Goal: Task Accomplishment & Management: Manage account settings

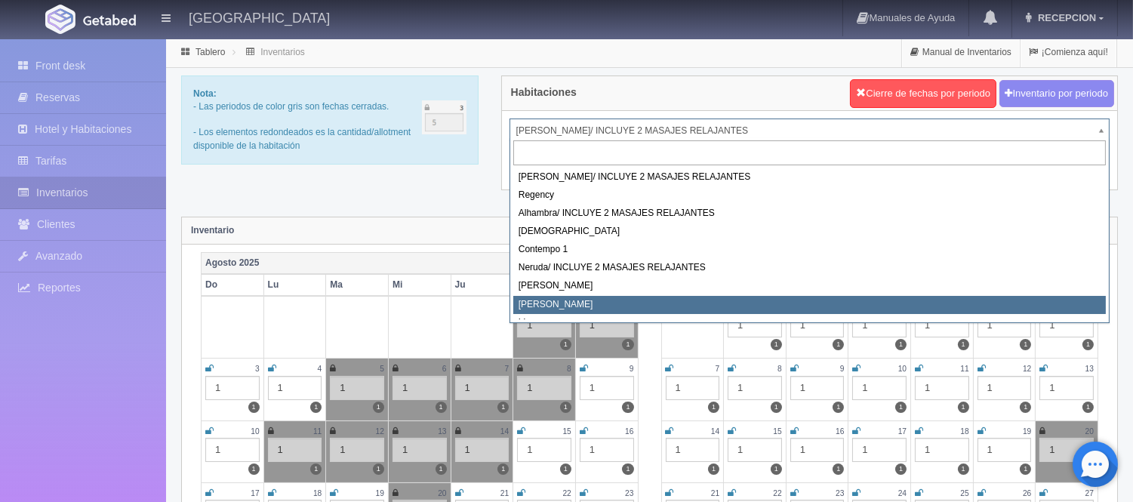
select select "724"
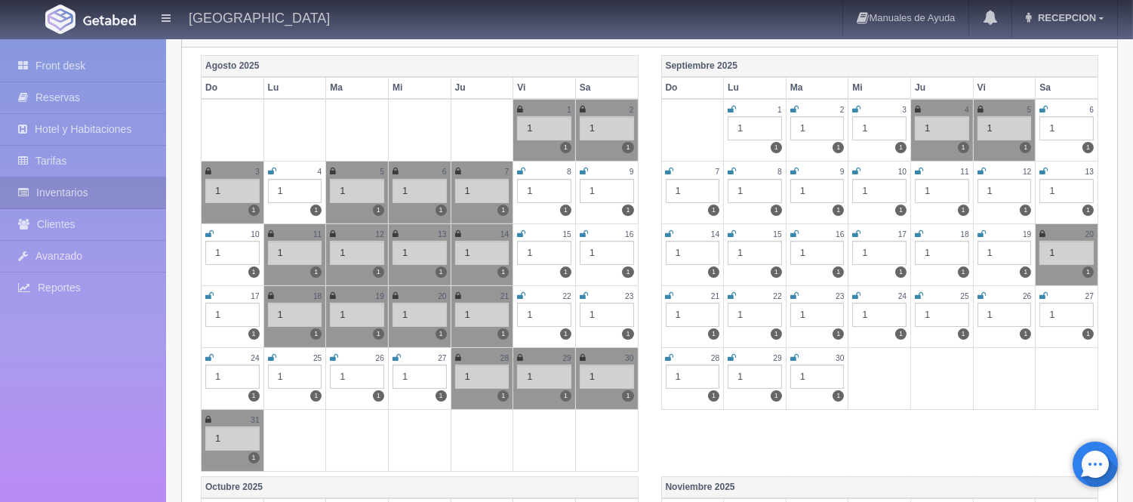
scroll to position [168, 0]
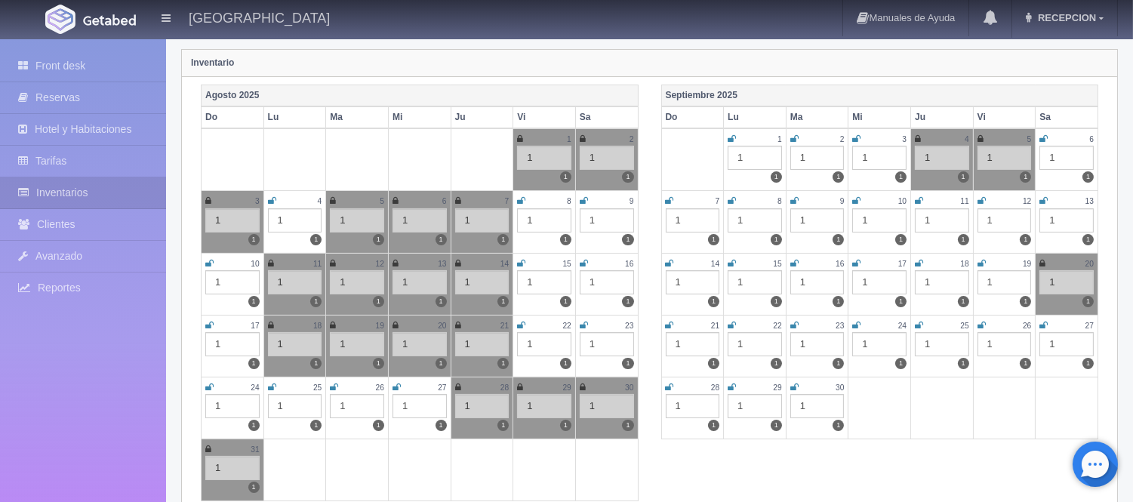
click at [794, 197] on icon at bounding box center [795, 200] width 8 height 9
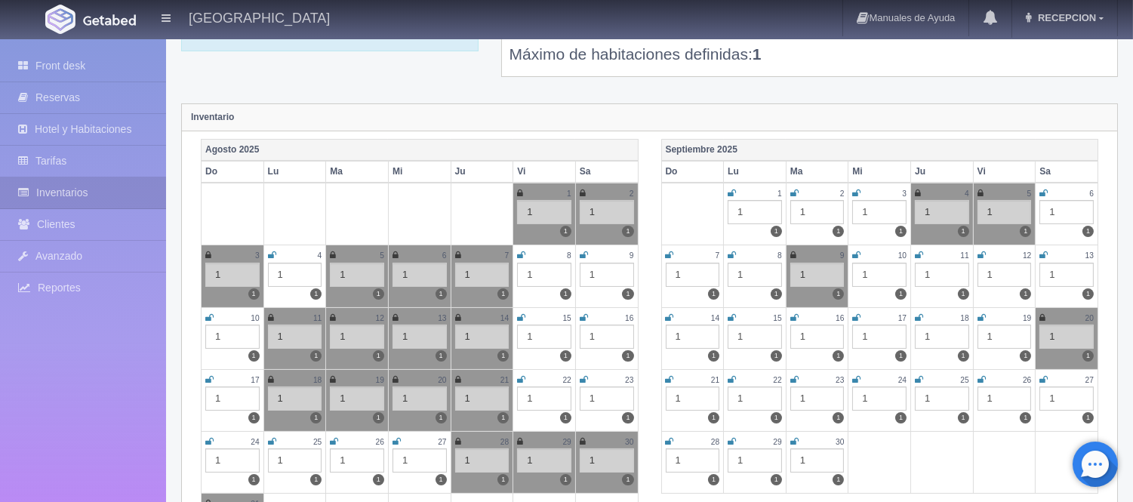
scroll to position [84, 0]
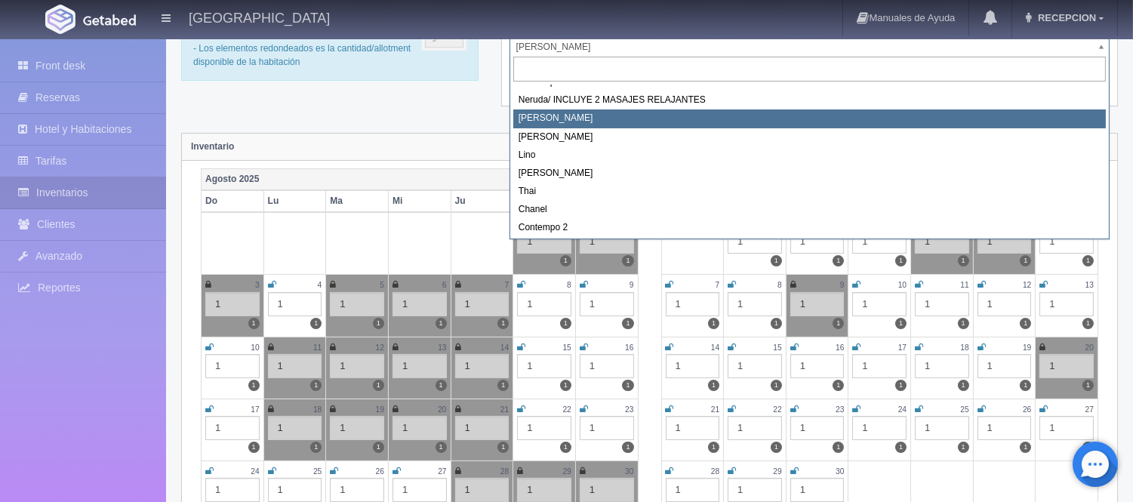
select select "723"
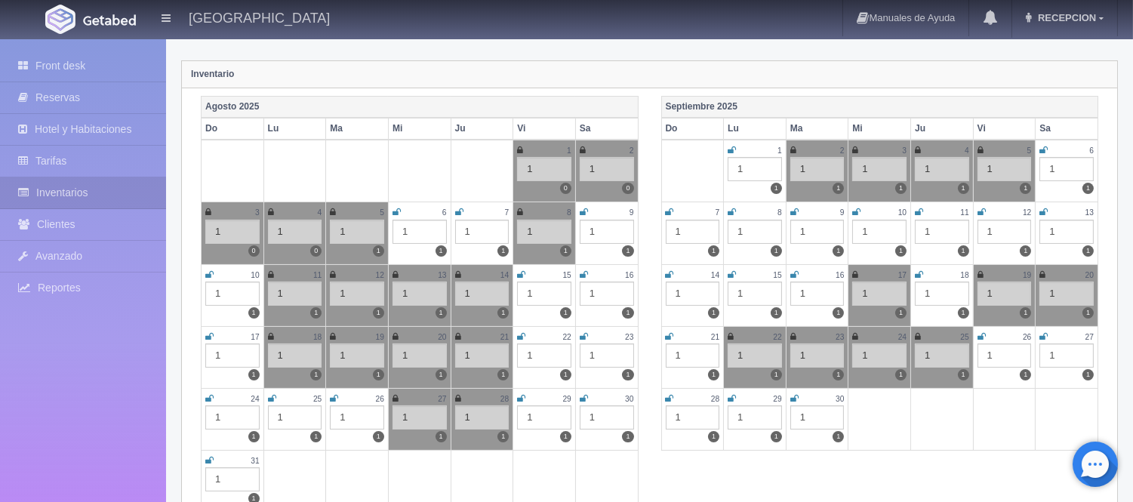
scroll to position [168, 0]
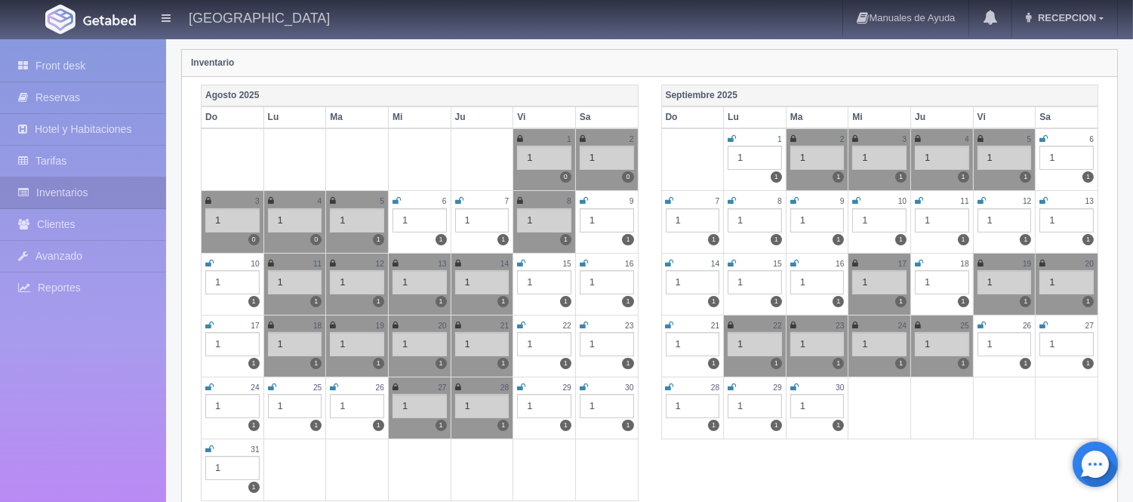
click at [796, 200] on icon at bounding box center [795, 200] width 8 height 9
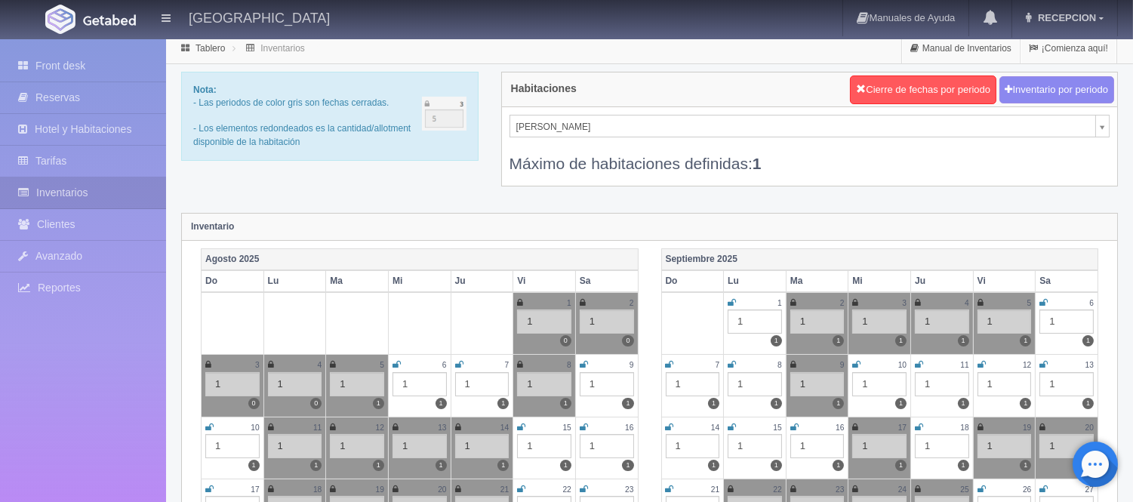
scroll to position [0, 0]
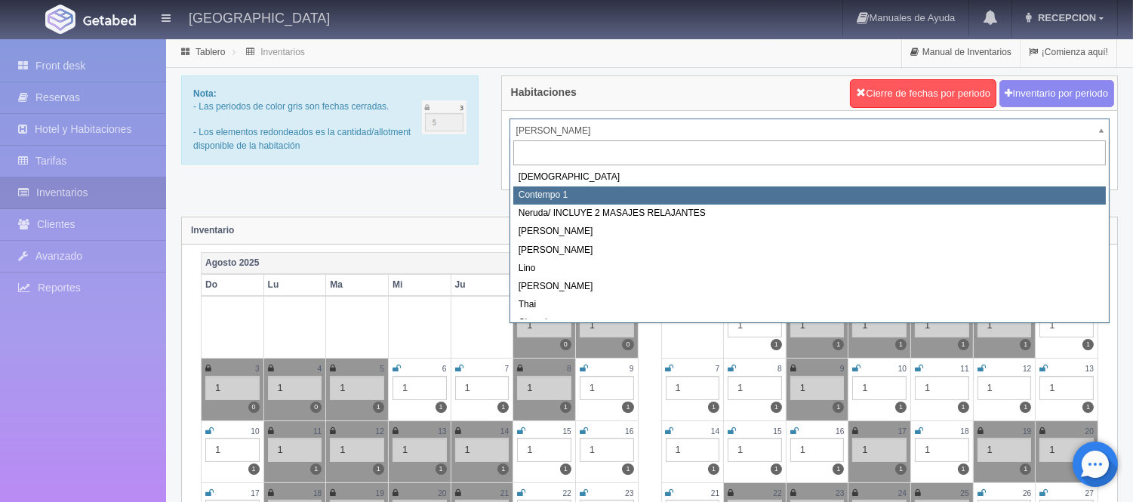
scroll to position [84, 0]
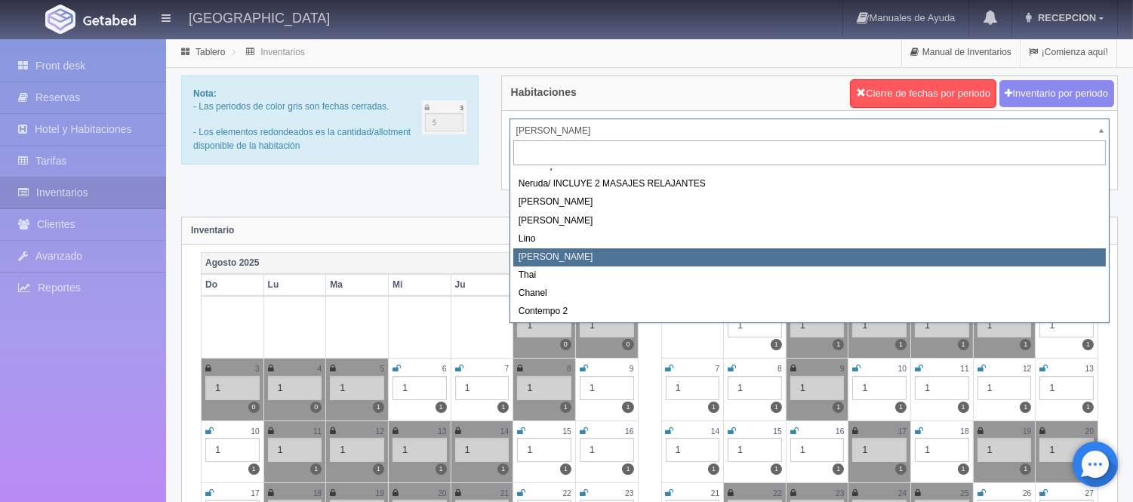
select select "726"
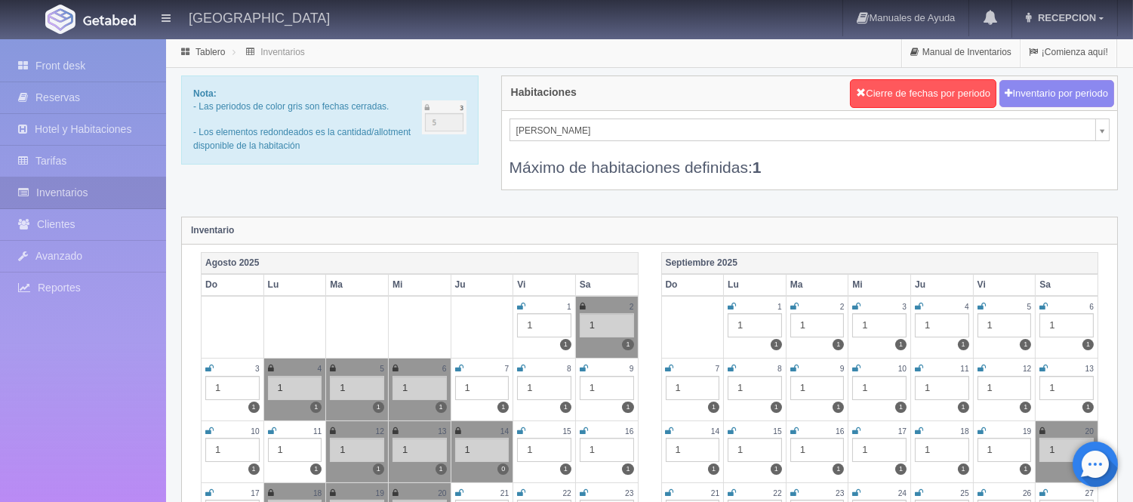
scroll to position [168, 0]
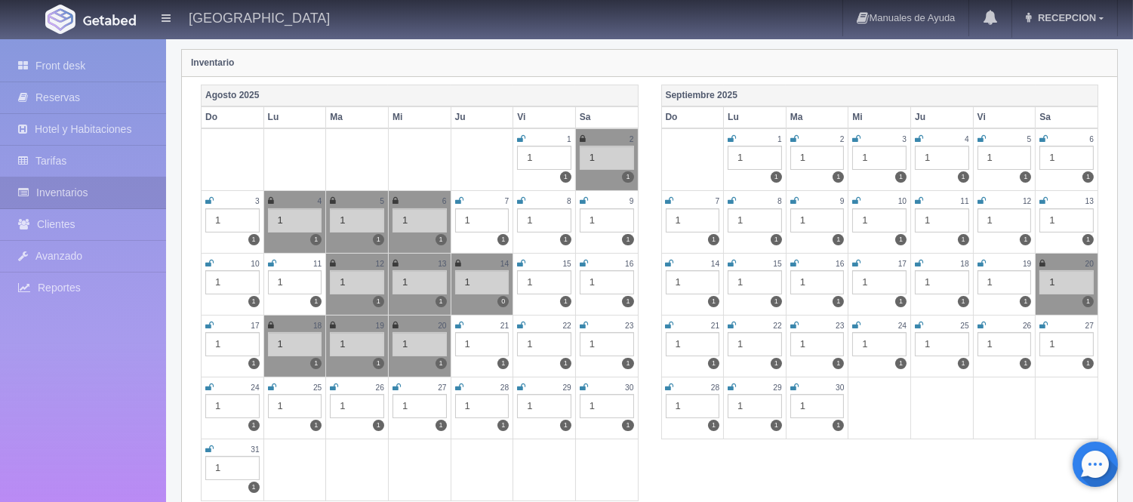
click at [859, 139] on icon at bounding box center [857, 138] width 8 height 9
click at [918, 136] on icon at bounding box center [919, 138] width 8 height 9
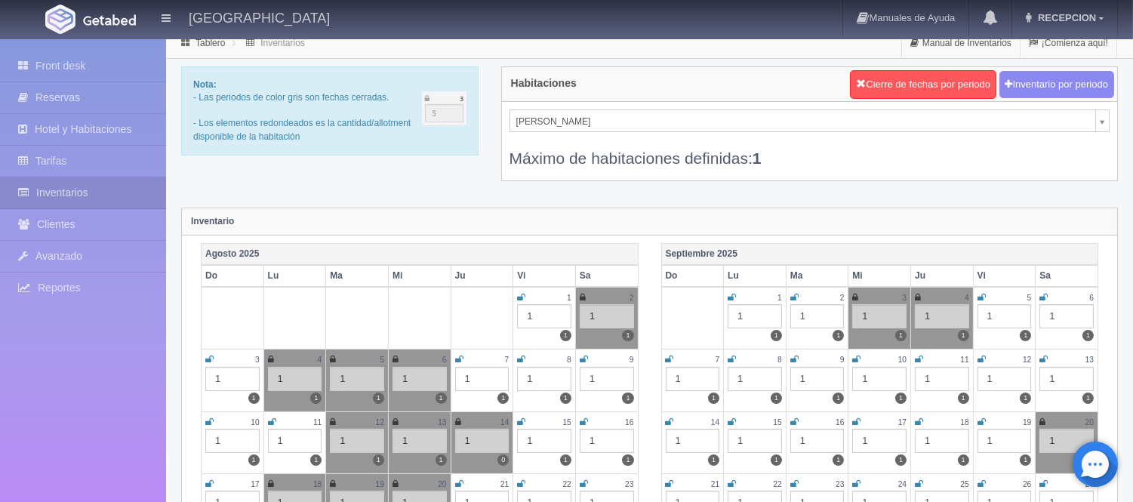
scroll to position [0, 0]
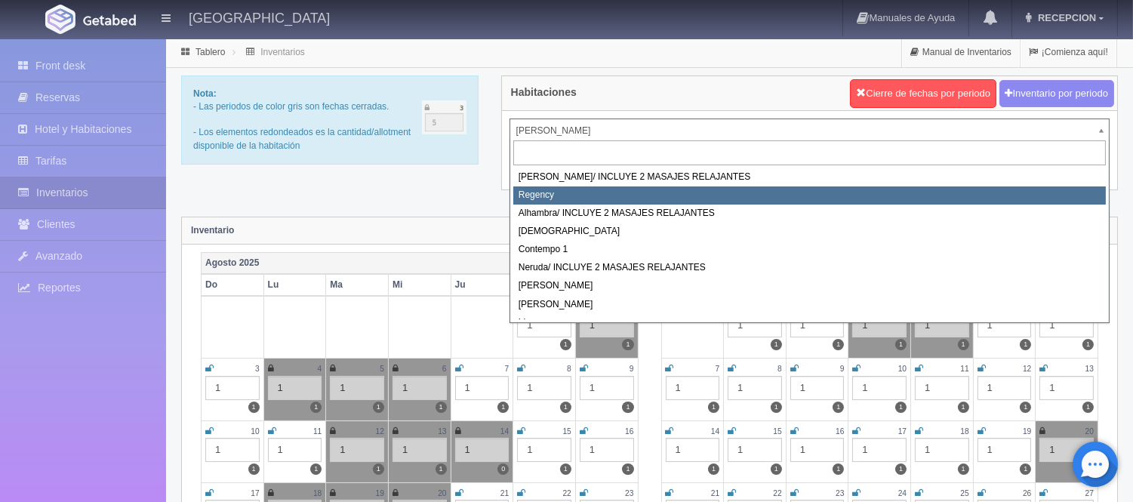
select select "718"
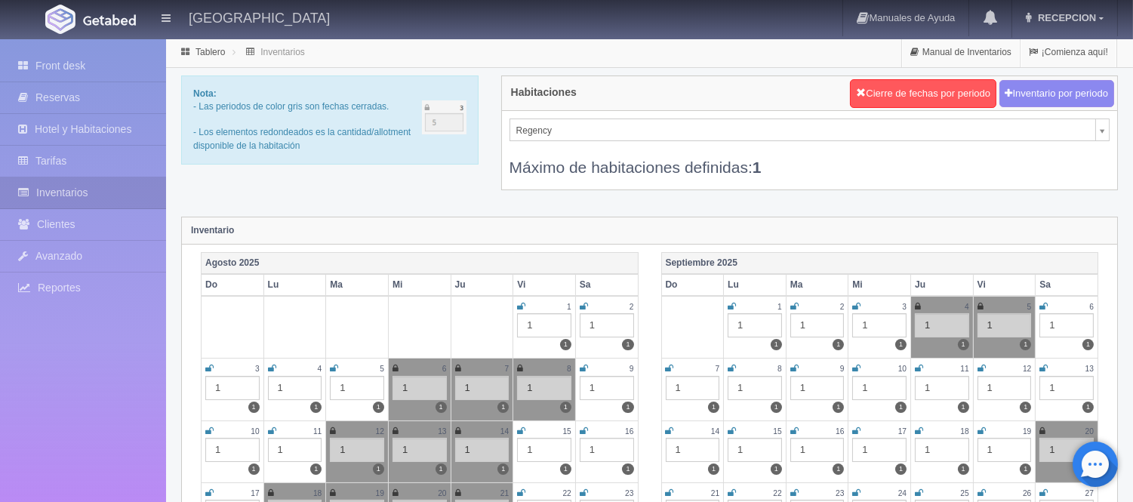
click at [857, 303] on icon at bounding box center [857, 306] width 8 height 9
click at [982, 304] on icon at bounding box center [981, 306] width 6 height 9
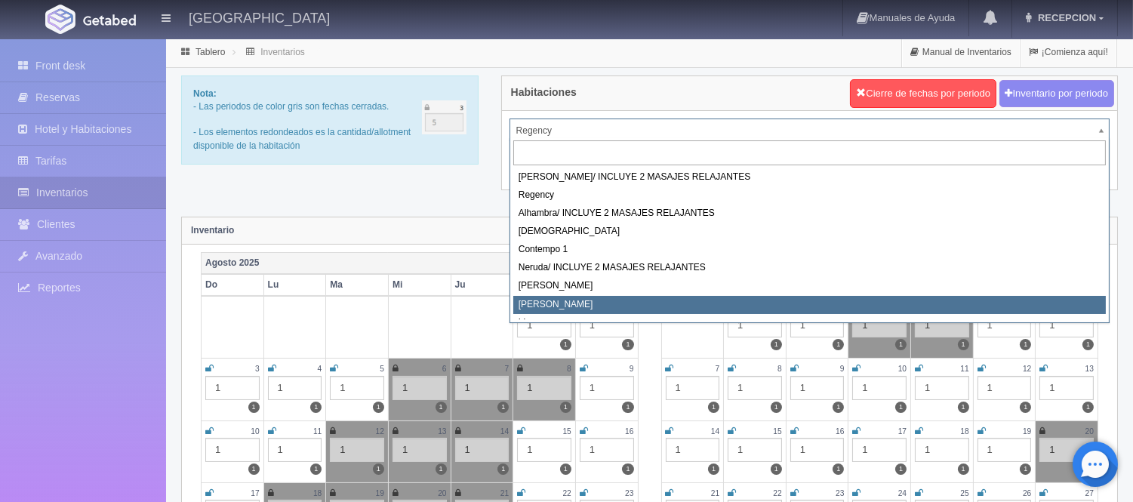
select select "724"
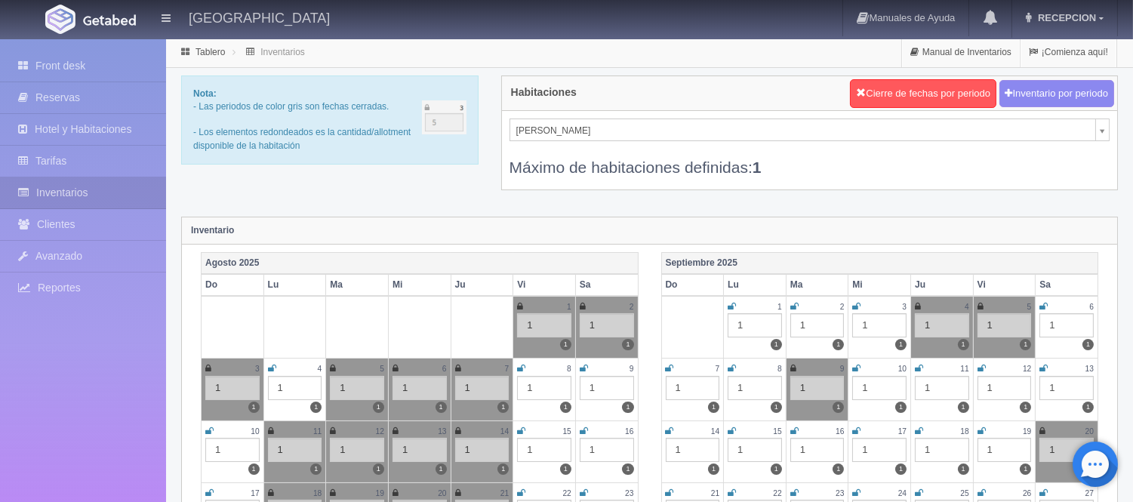
click at [861, 305] on icon at bounding box center [857, 306] width 8 height 9
click at [979, 306] on icon at bounding box center [981, 306] width 6 height 9
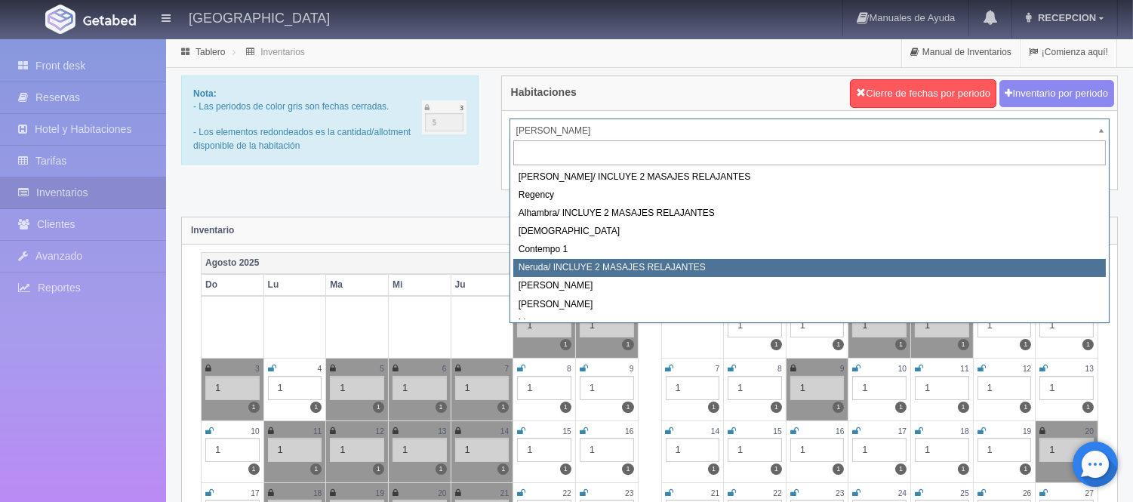
scroll to position [84, 0]
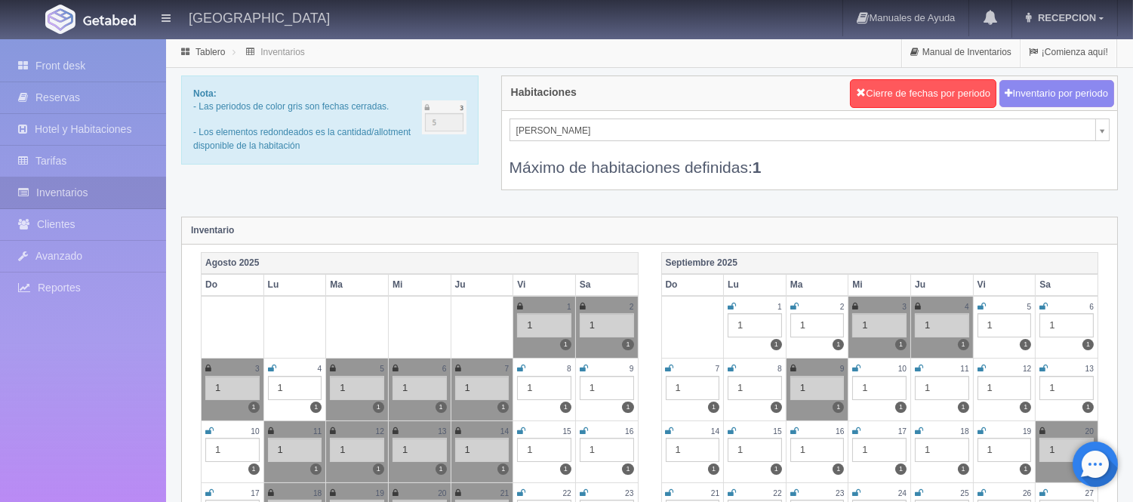
select select "726"
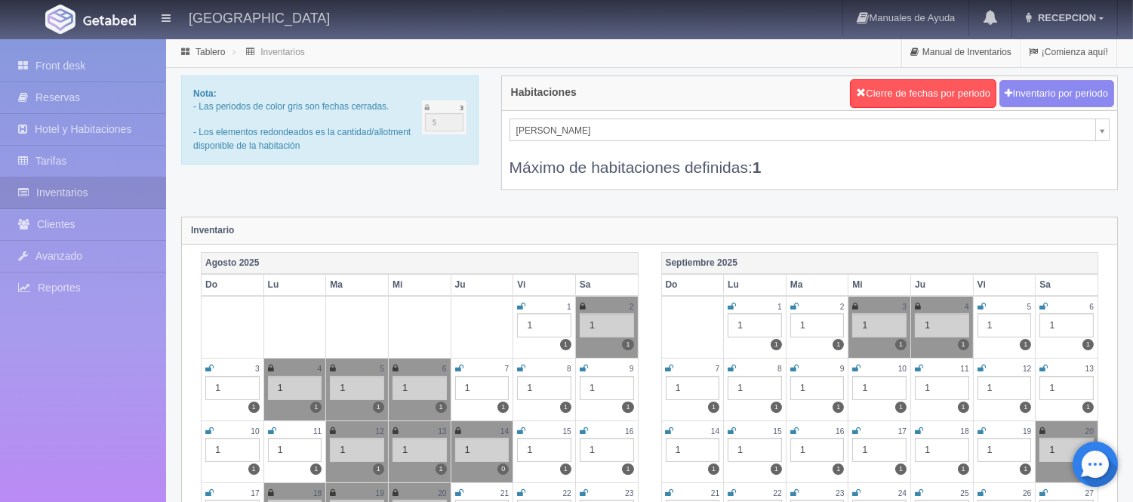
scroll to position [25, 0]
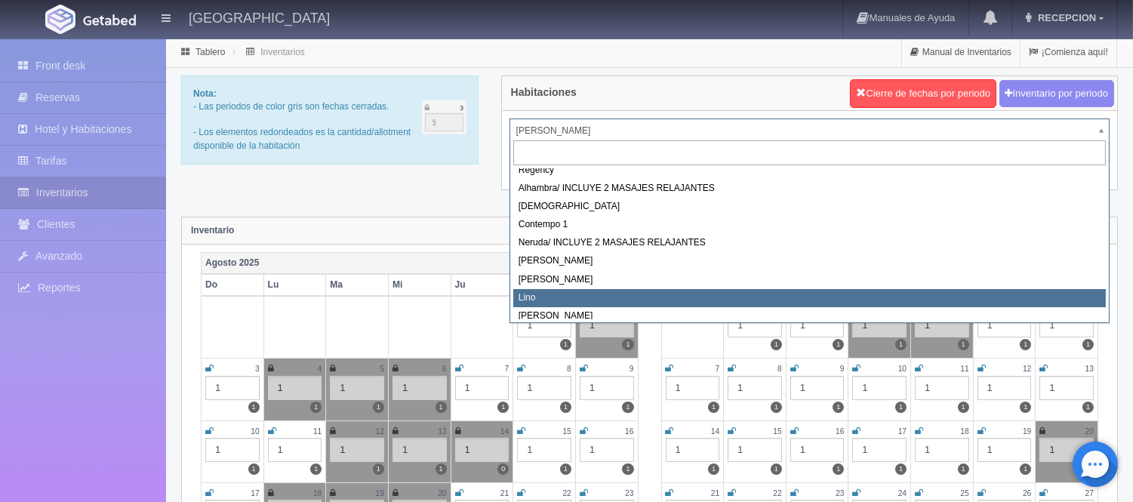
select select "725"
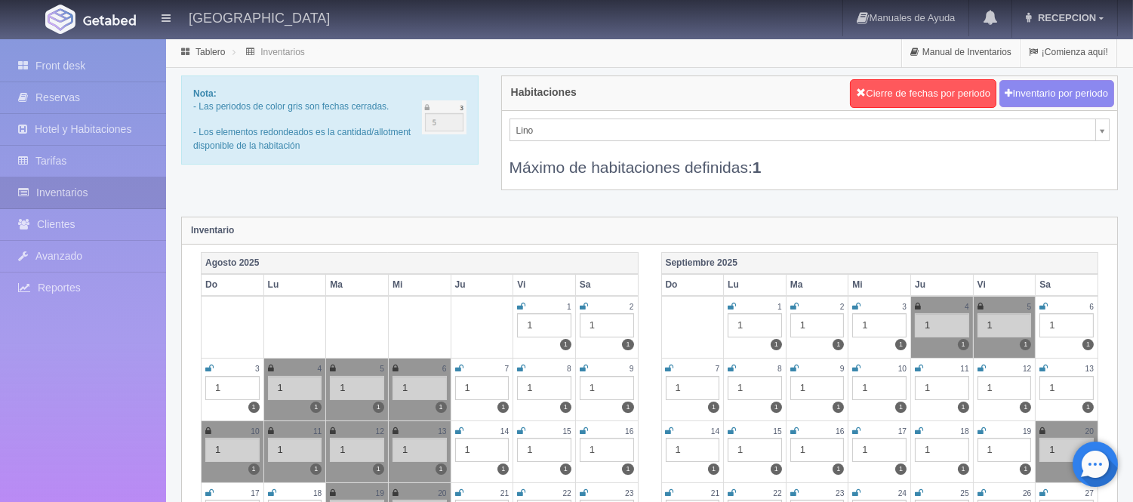
click at [859, 307] on icon at bounding box center [857, 306] width 8 height 9
click at [982, 304] on icon at bounding box center [981, 306] width 6 height 9
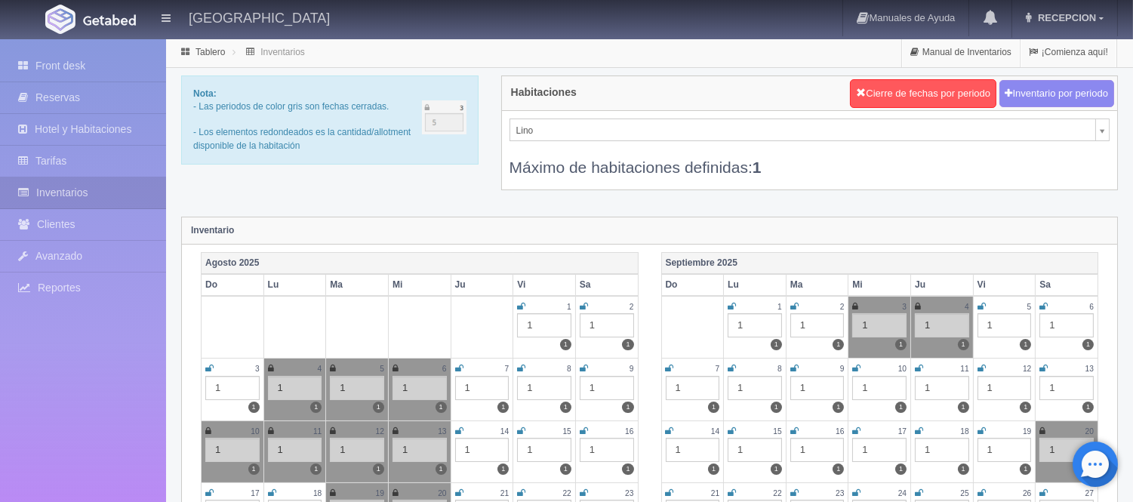
scroll to position [6, 0]
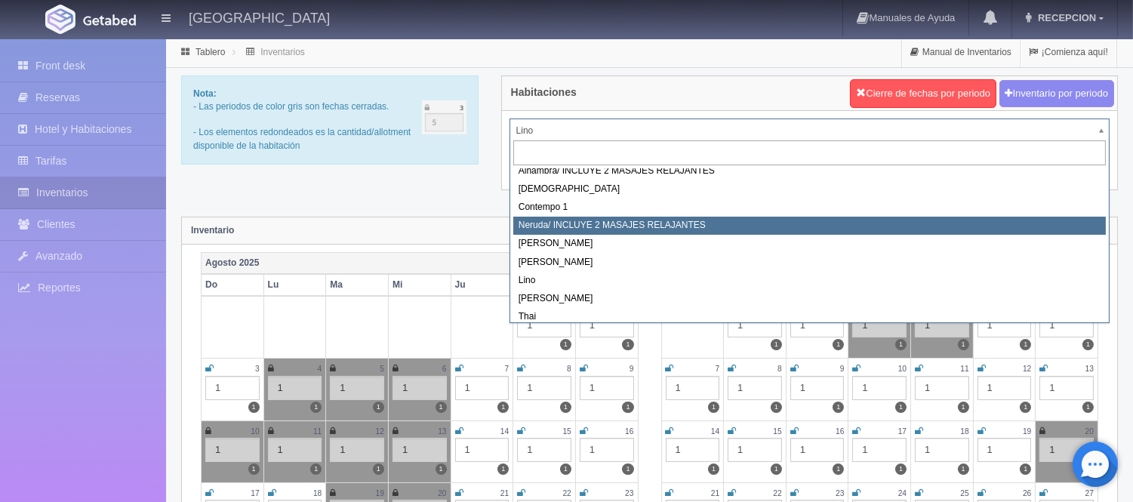
scroll to position [85, 0]
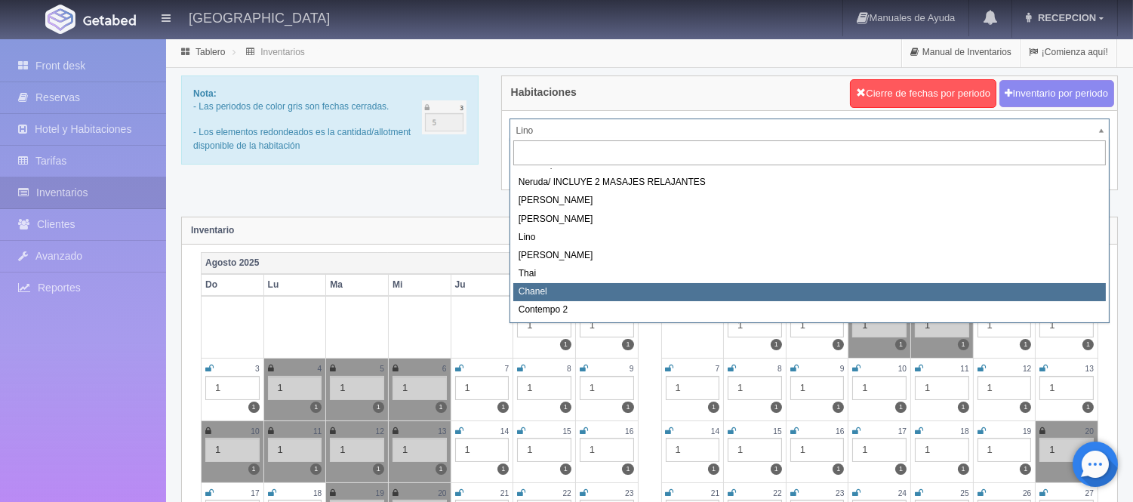
select select "728"
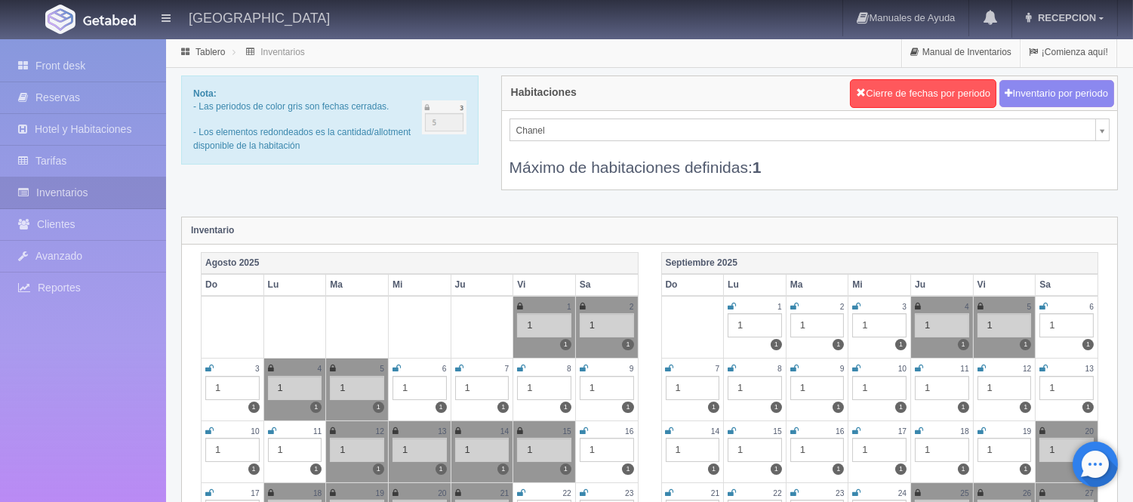
click at [856, 303] on icon at bounding box center [857, 306] width 8 height 9
click at [979, 304] on icon at bounding box center [981, 306] width 6 height 9
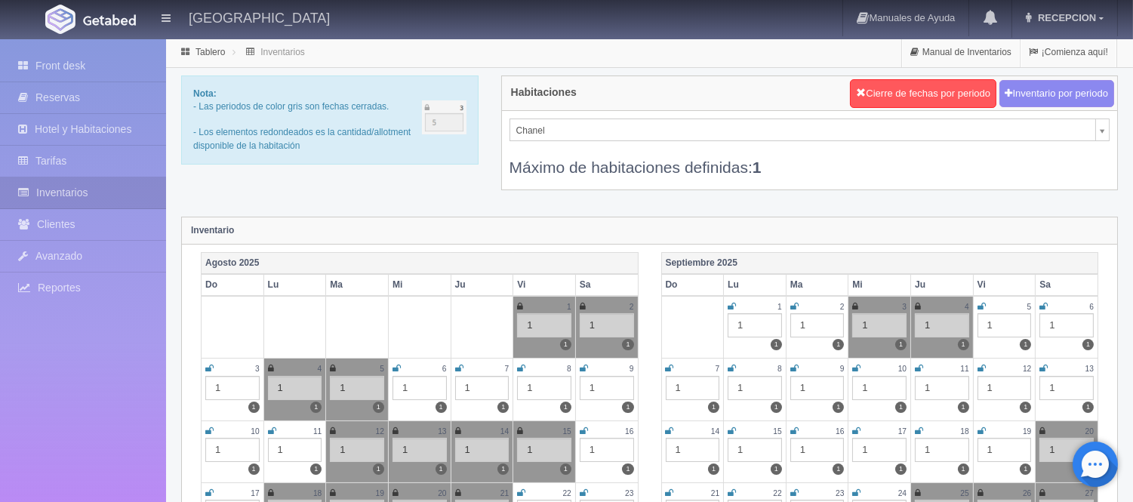
scroll to position [61, 0]
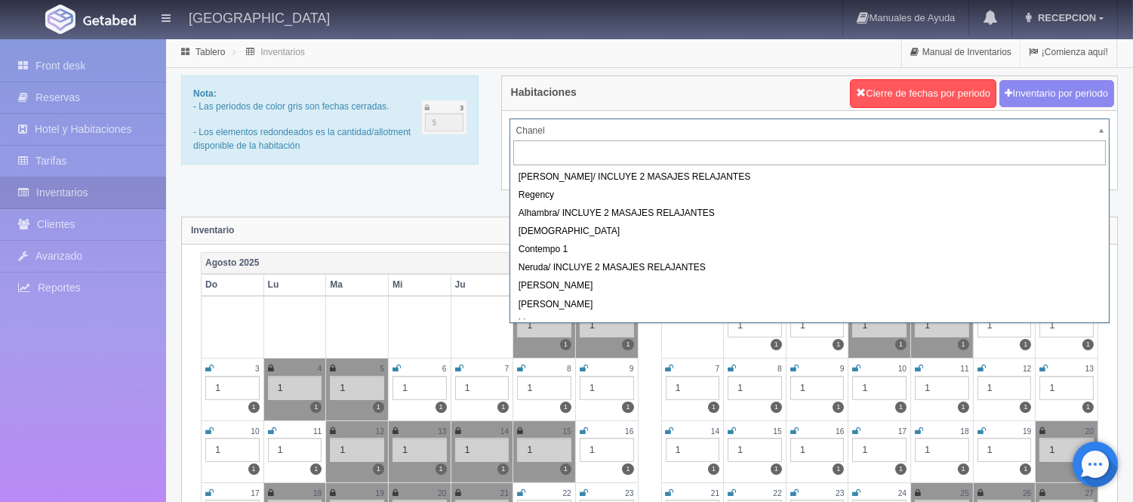
scroll to position [54, 0]
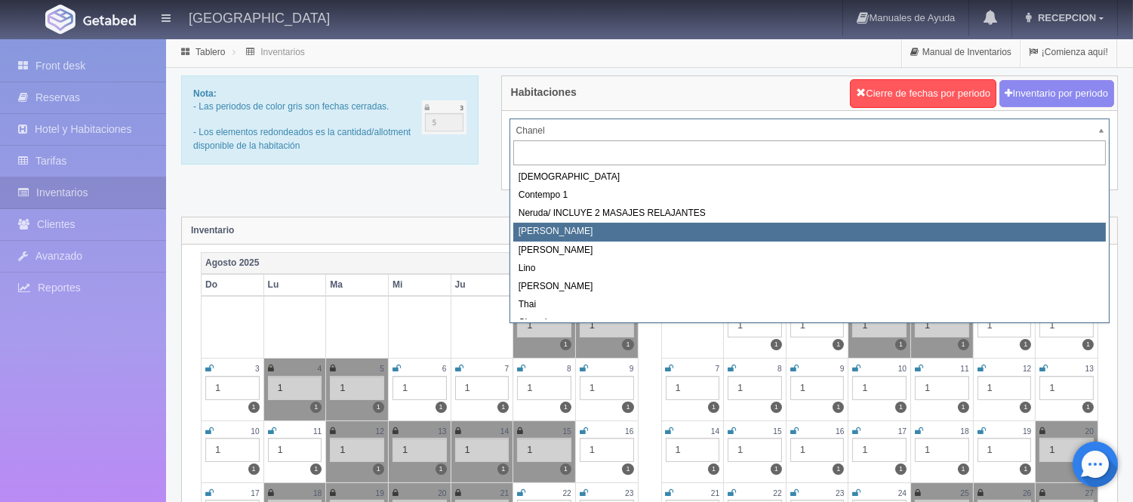
select select "723"
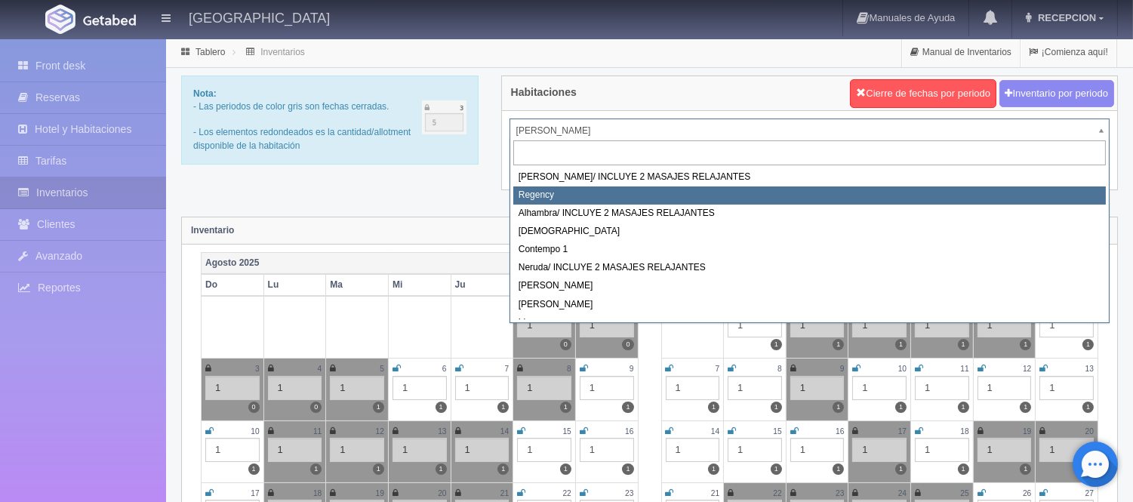
select select "718"
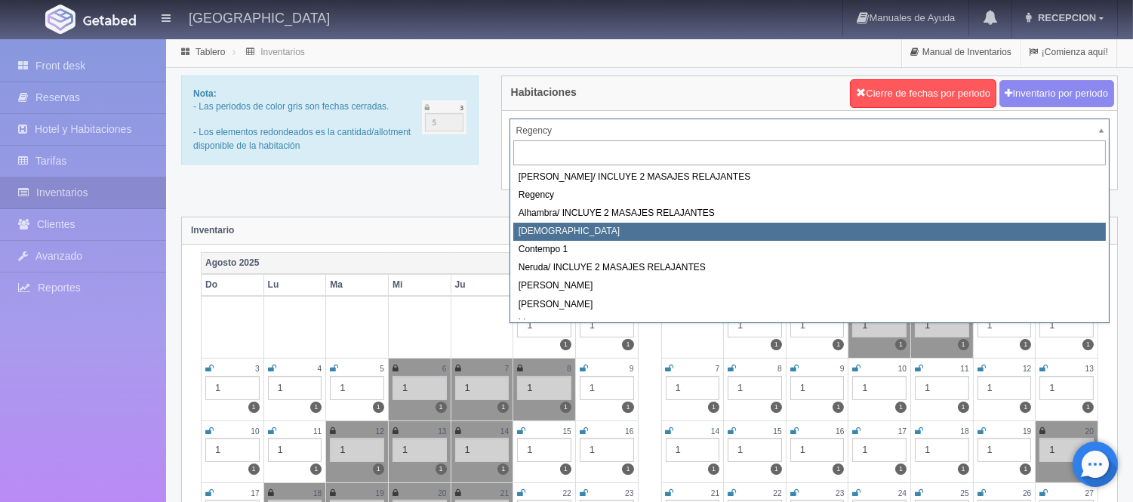
select select "720"
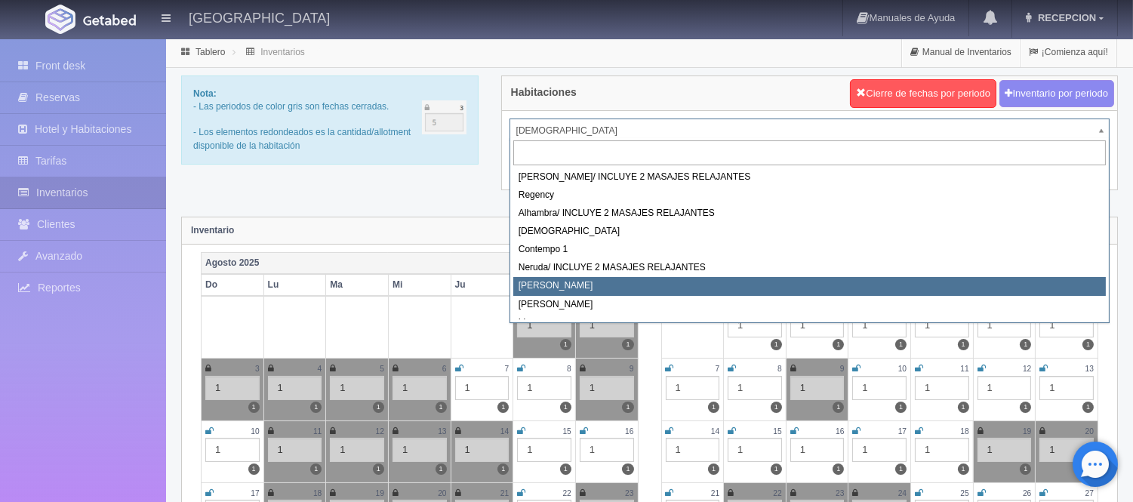
select select "723"
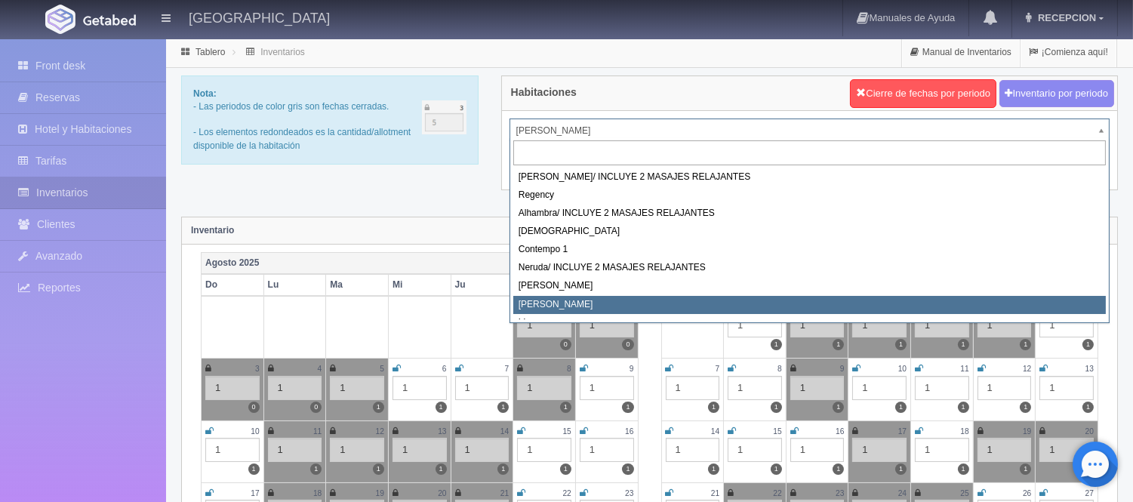
select select "724"
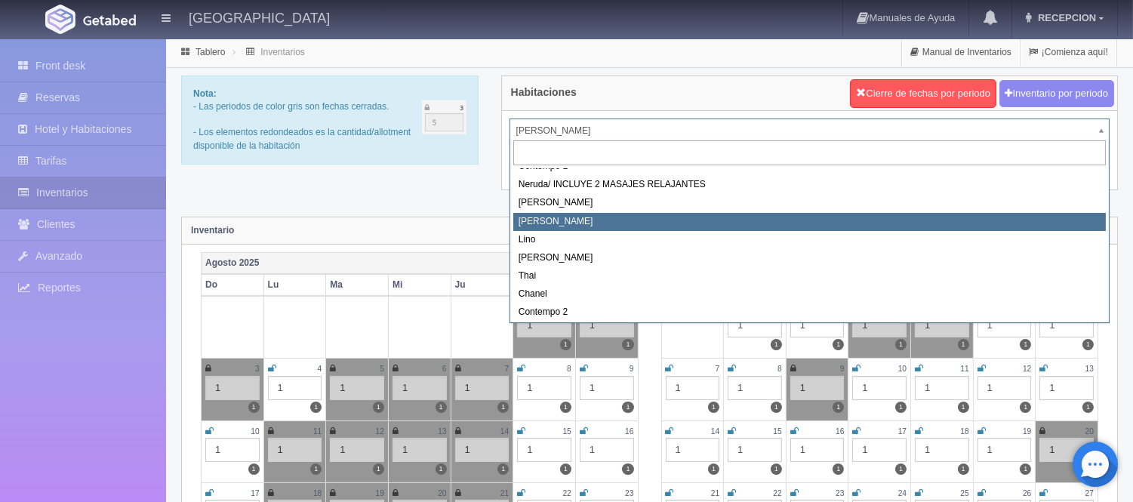
scroll to position [84, 0]
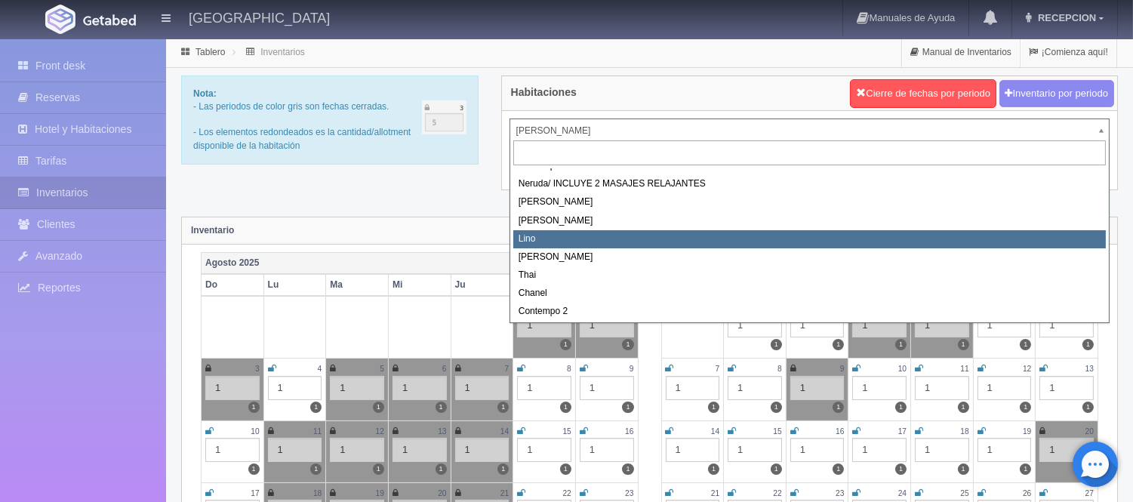
select select "725"
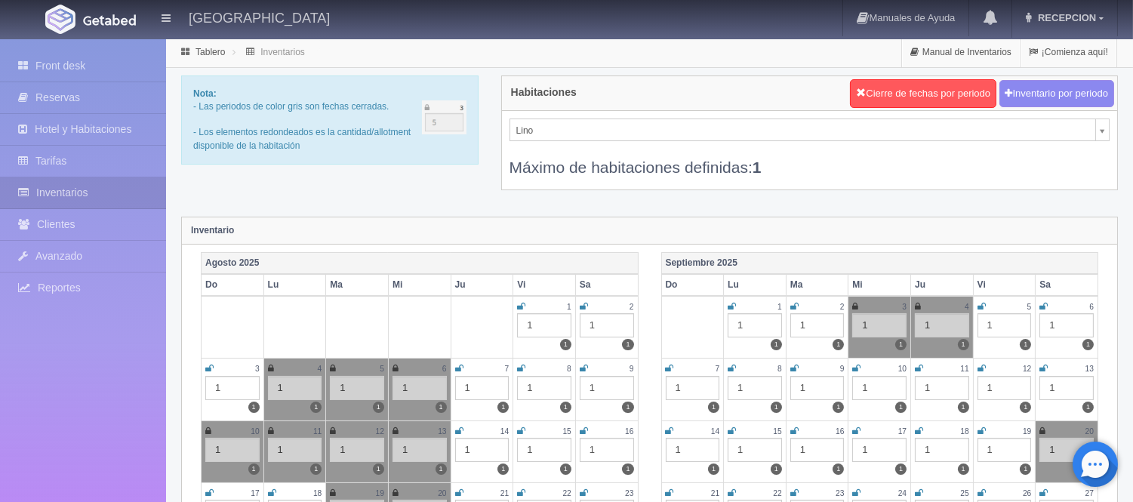
scroll to position [6, 0]
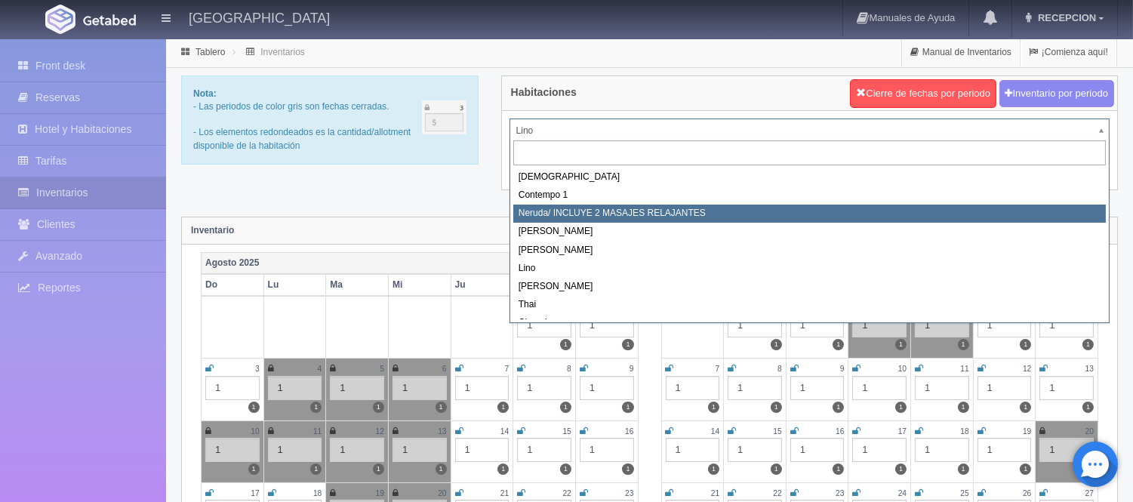
scroll to position [84, 0]
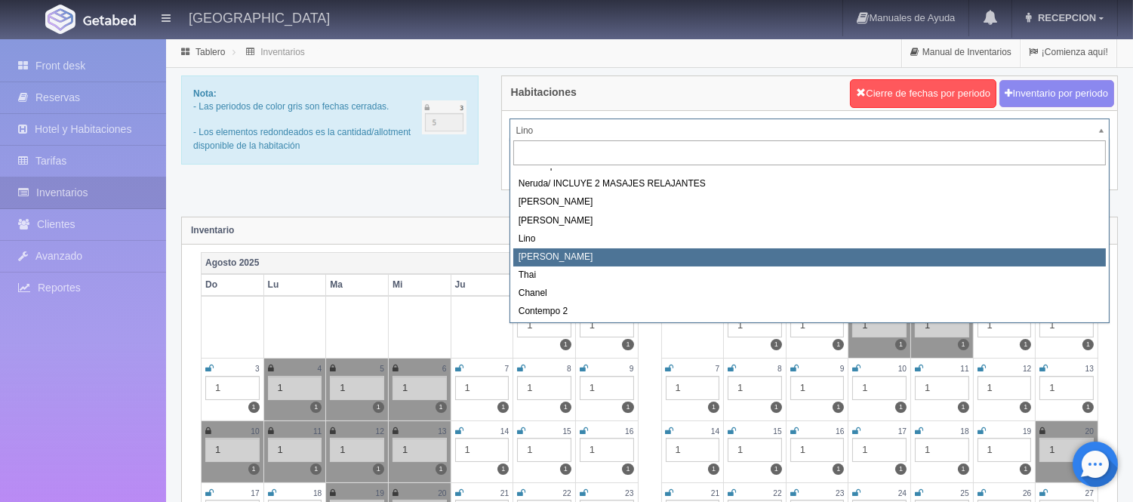
select select "726"
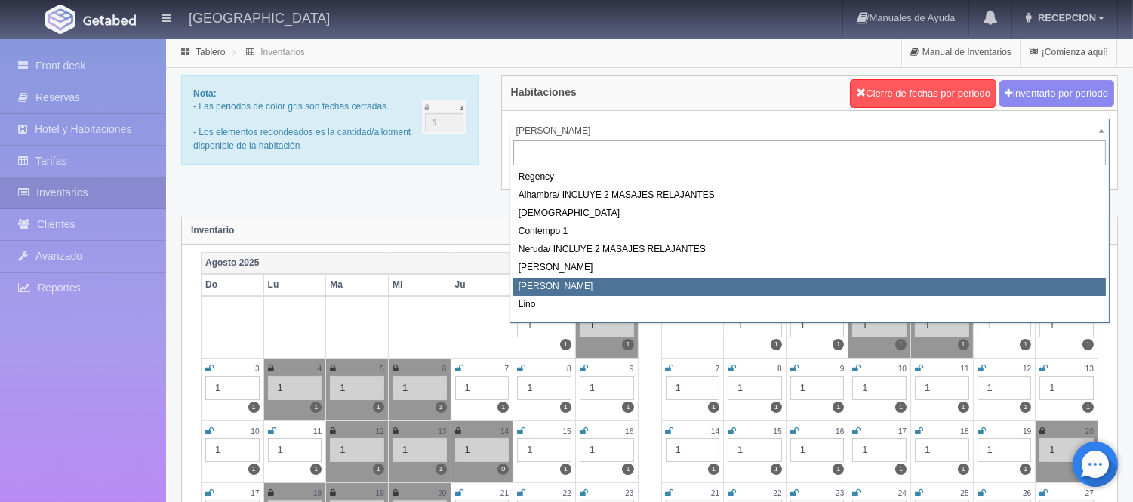
scroll to position [85, 0]
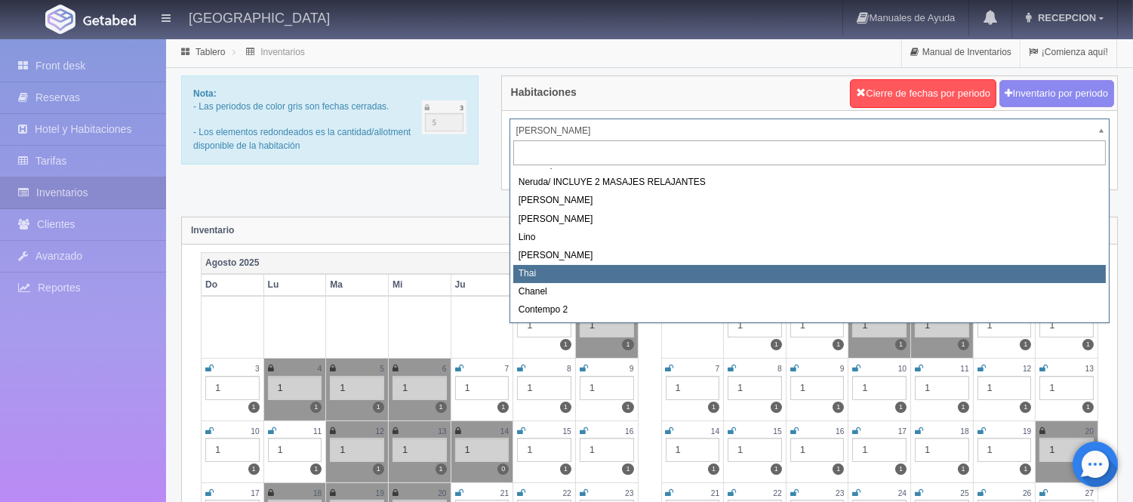
select select "727"
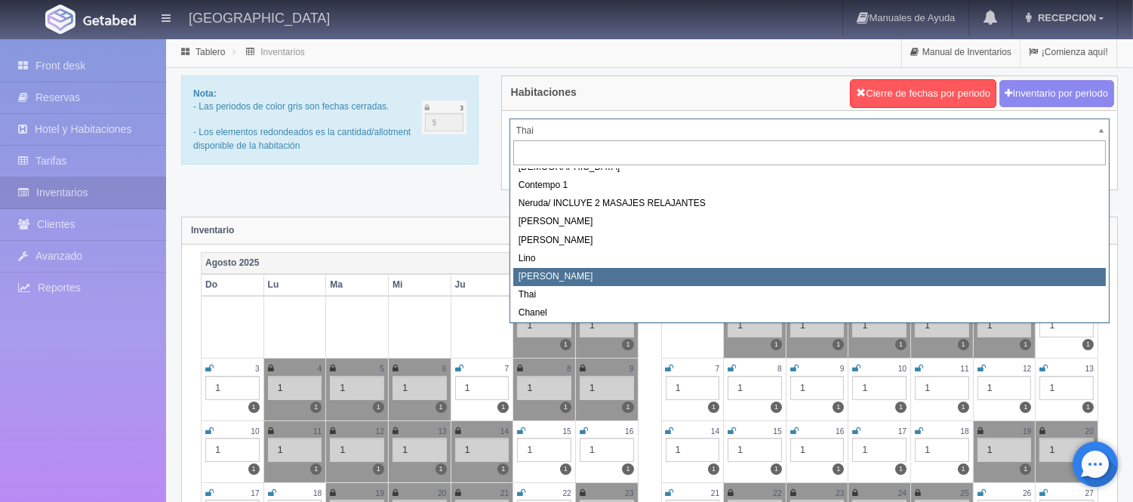
scroll to position [85, 0]
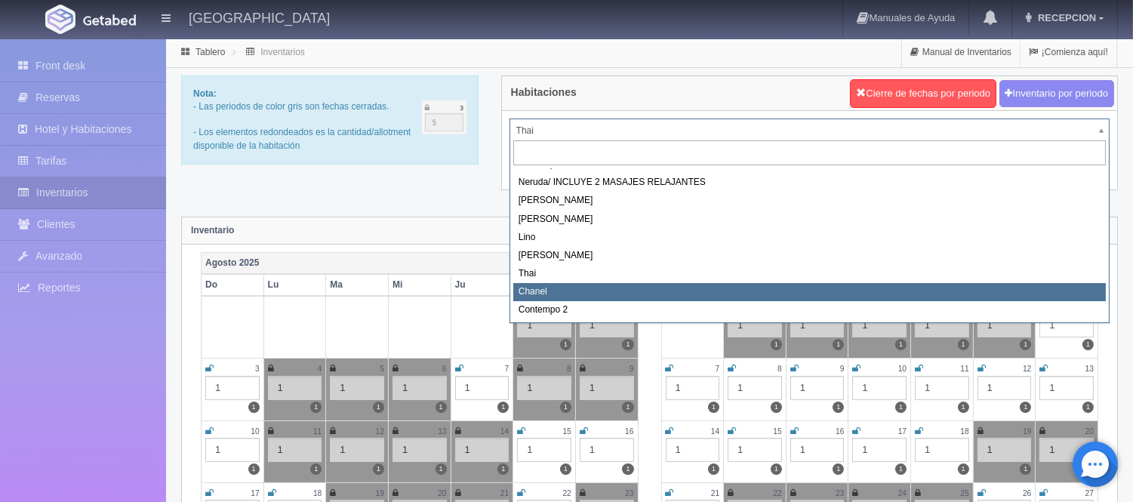
select select "728"
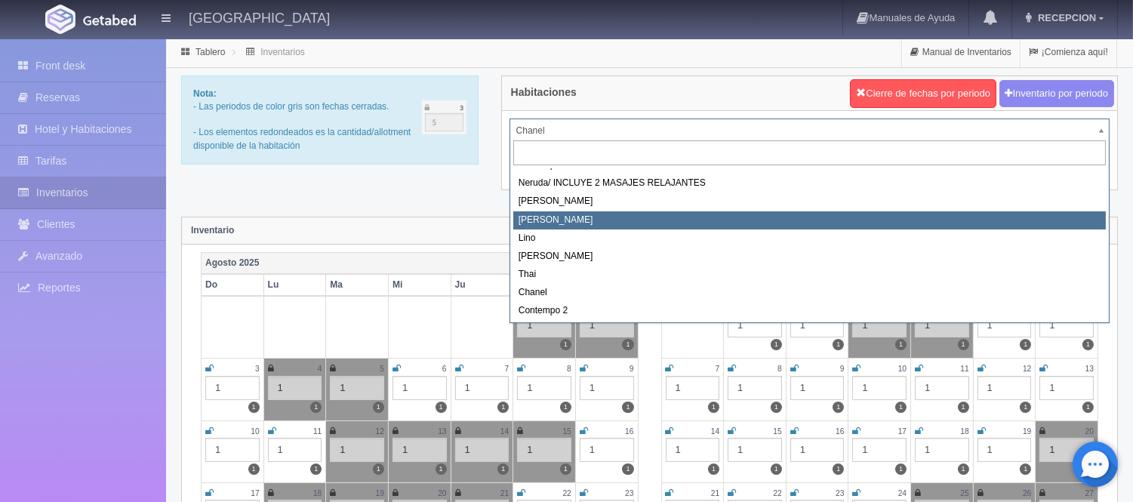
scroll to position [85, 0]
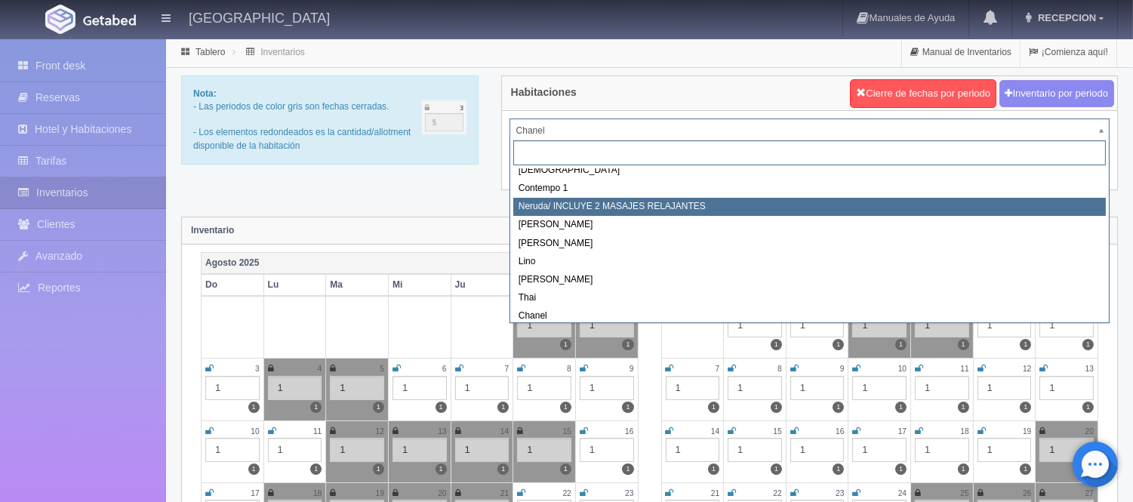
scroll to position [54, 0]
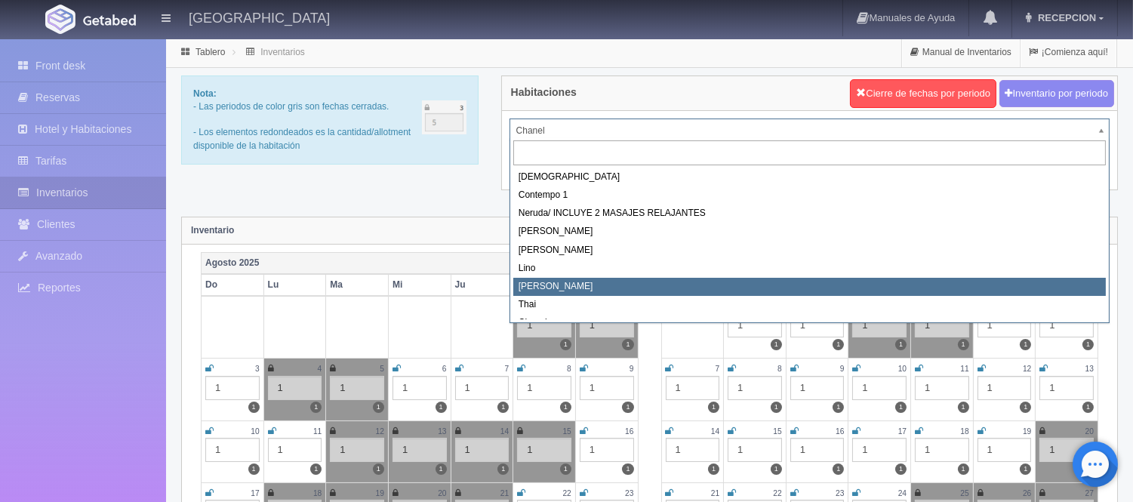
select select "726"
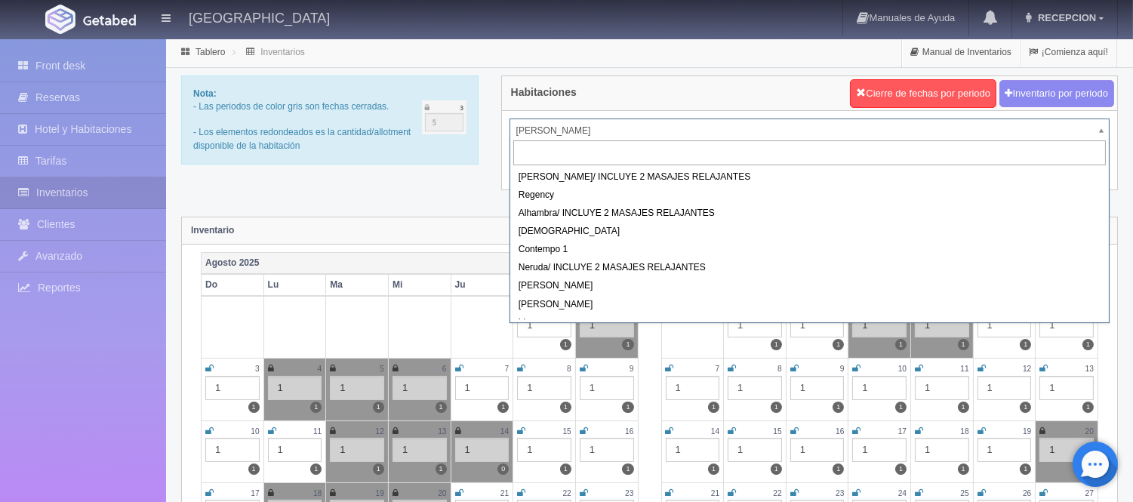
drag, startPoint x: 599, startPoint y: 117, endPoint x: 606, endPoint y: 160, distance: 43.7
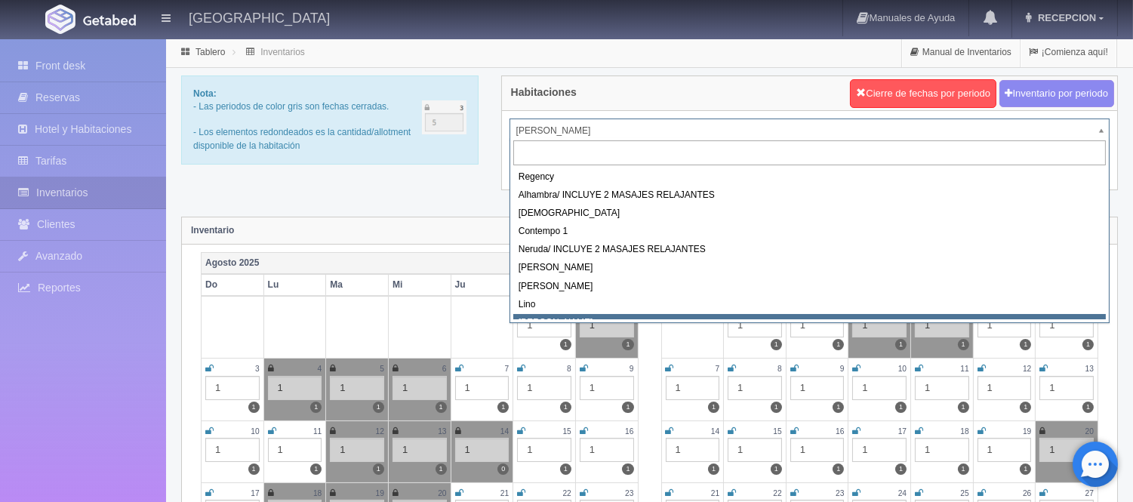
scroll to position [25, 0]
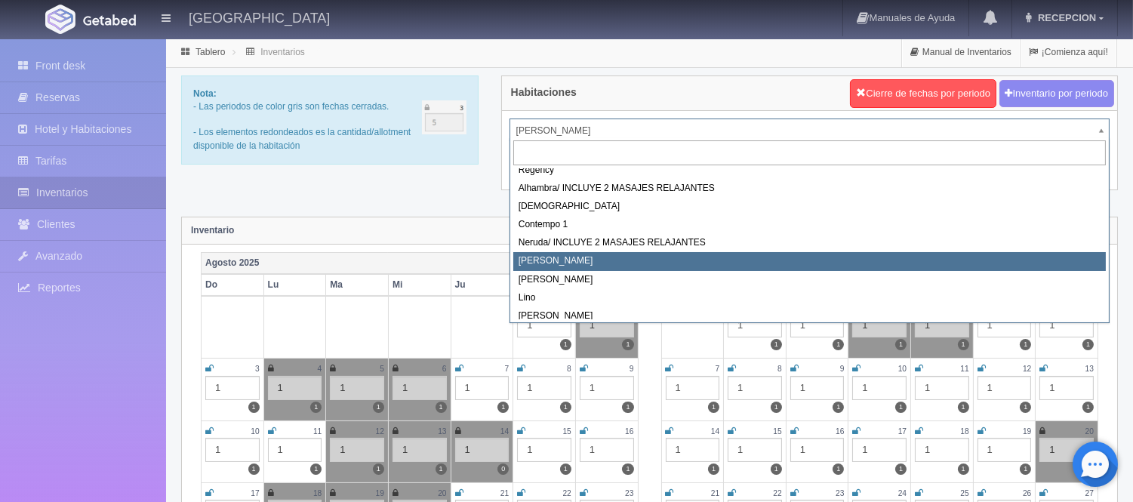
select select "723"
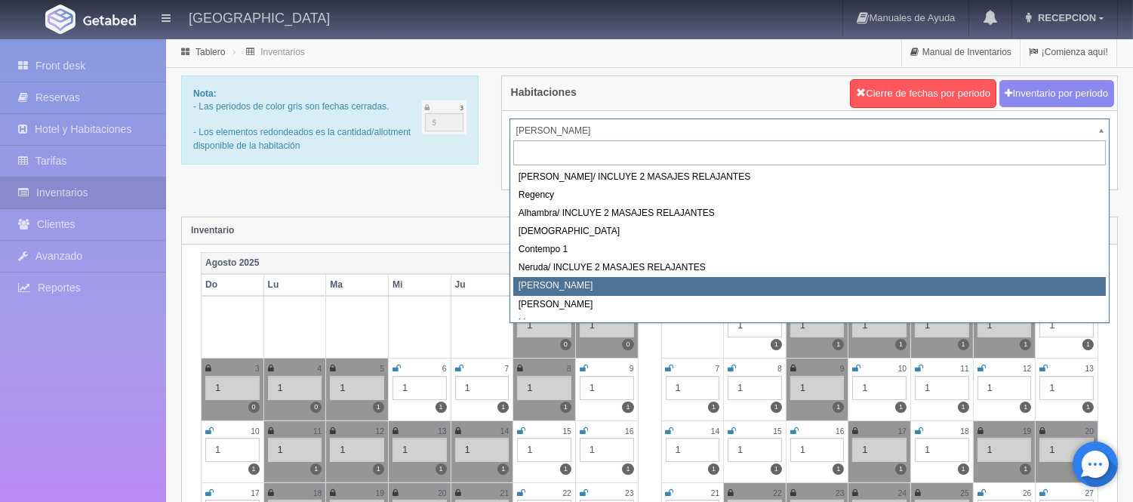
drag, startPoint x: 607, startPoint y: 121, endPoint x: 619, endPoint y: 181, distance: 61.6
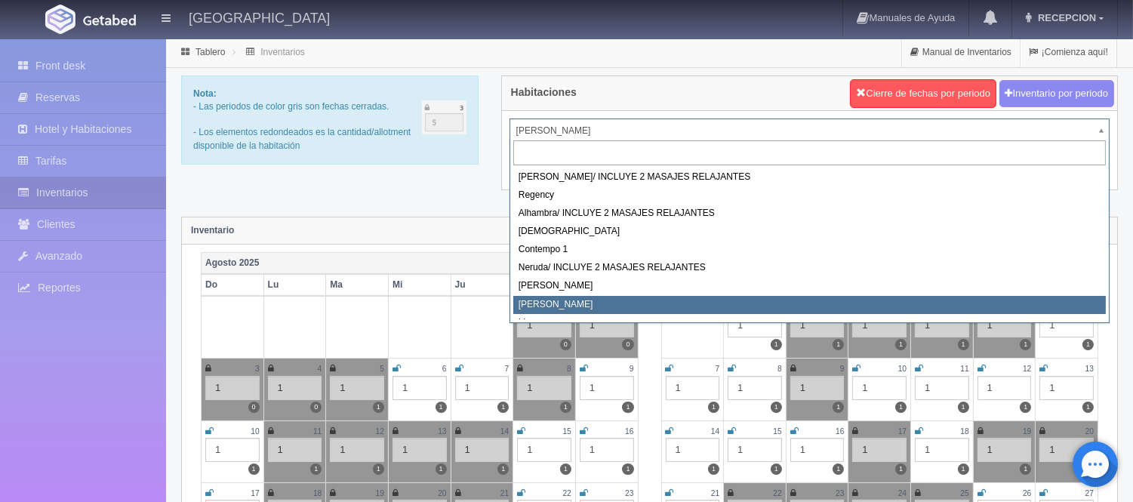
select select "724"
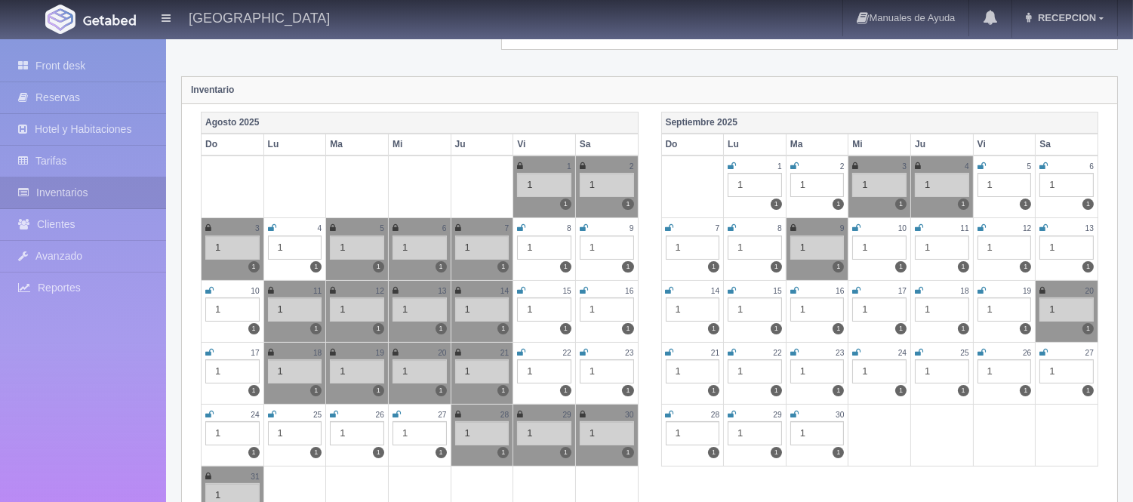
scroll to position [168, 0]
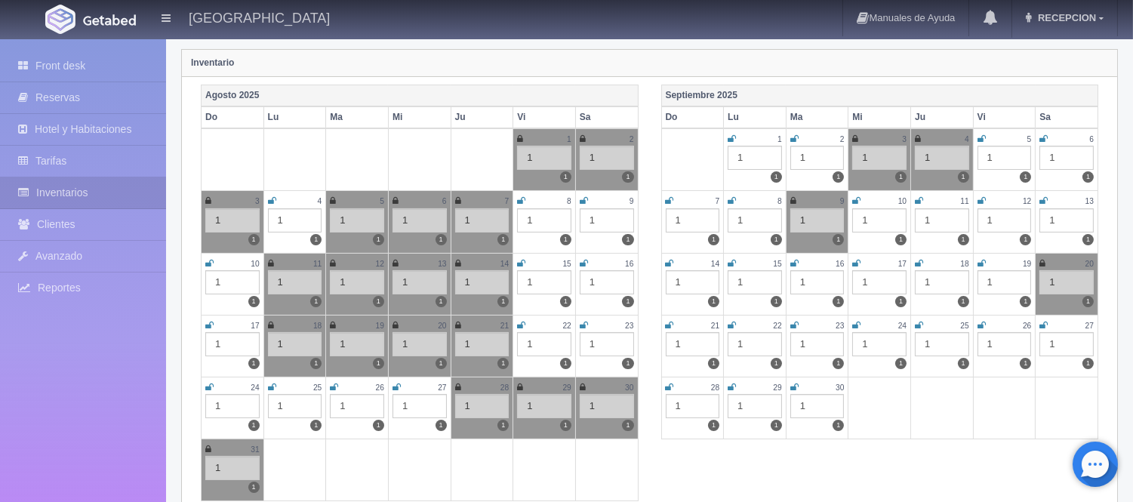
click at [917, 322] on icon at bounding box center [919, 325] width 8 height 9
click at [917, 322] on icon at bounding box center [918, 325] width 6 height 9
click at [273, 390] on icon at bounding box center [272, 387] width 8 height 9
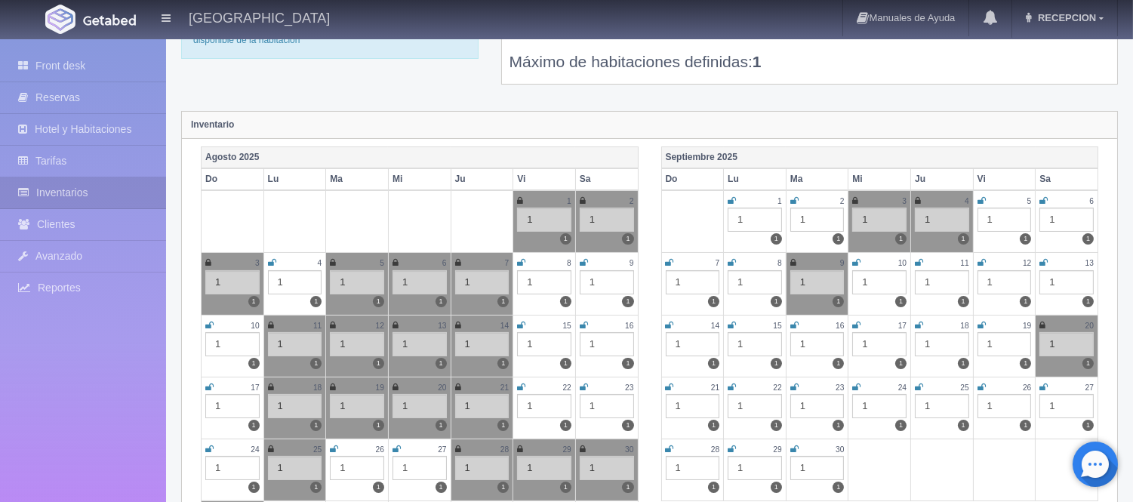
scroll to position [0, 0]
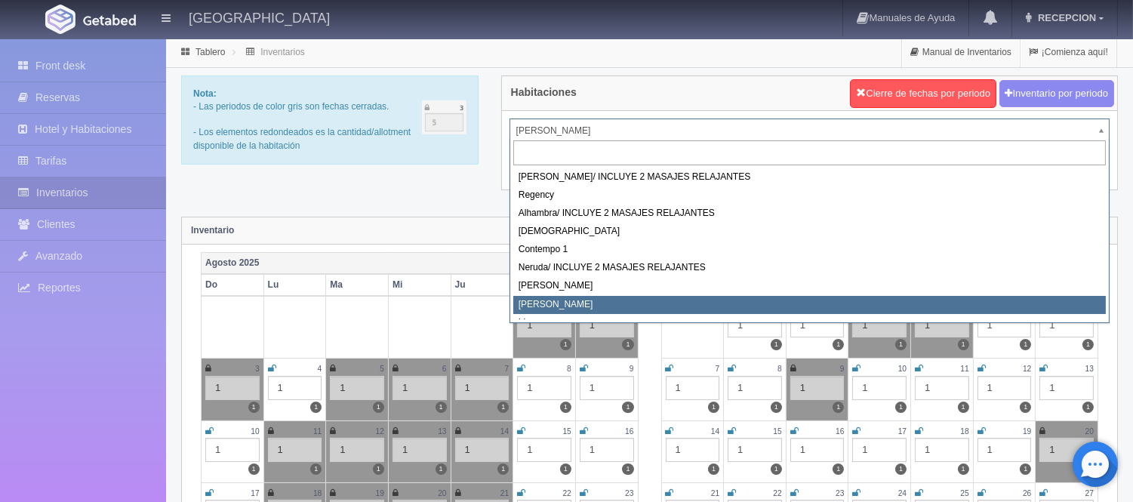
drag, startPoint x: 522, startPoint y: 133, endPoint x: 538, endPoint y: 229, distance: 97.3
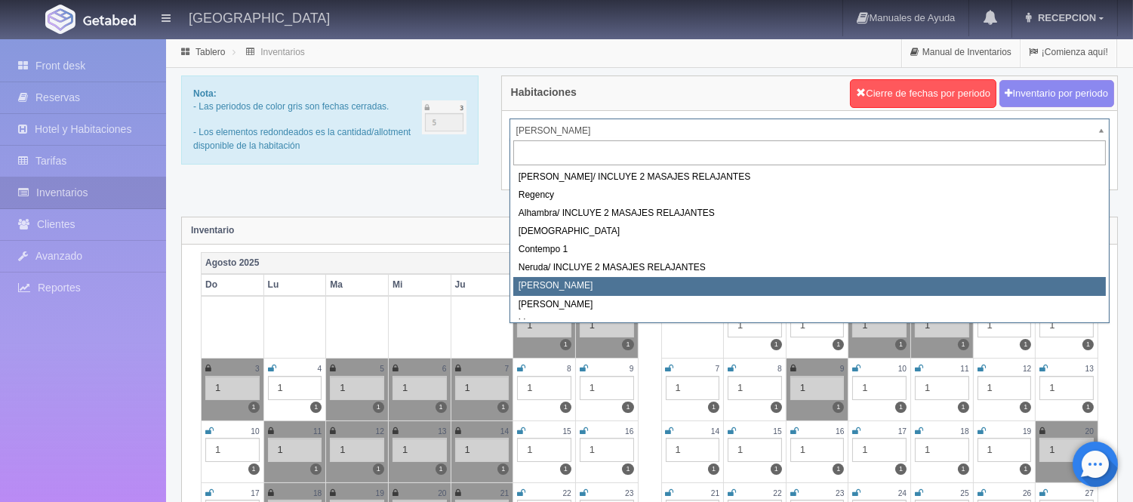
select select "723"
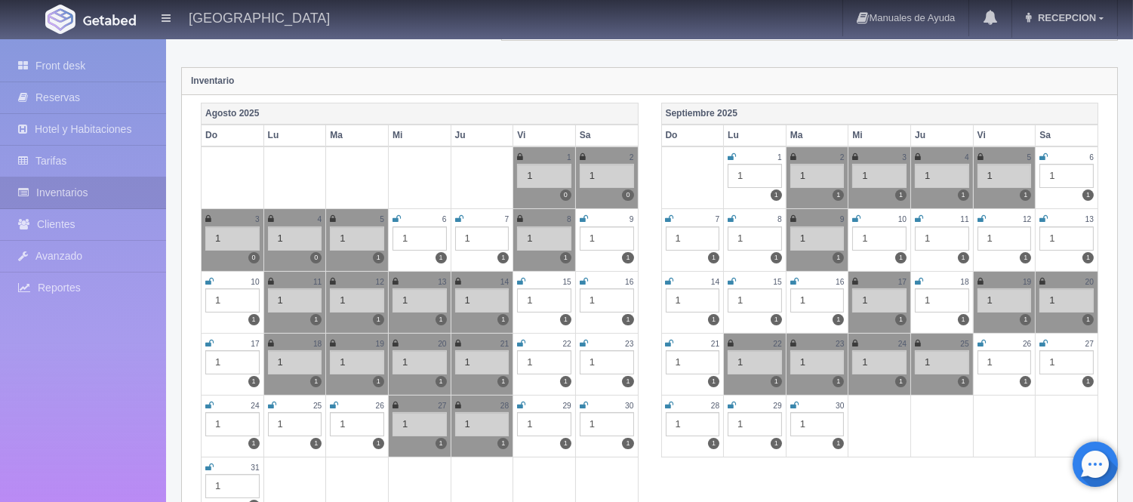
scroll to position [168, 0]
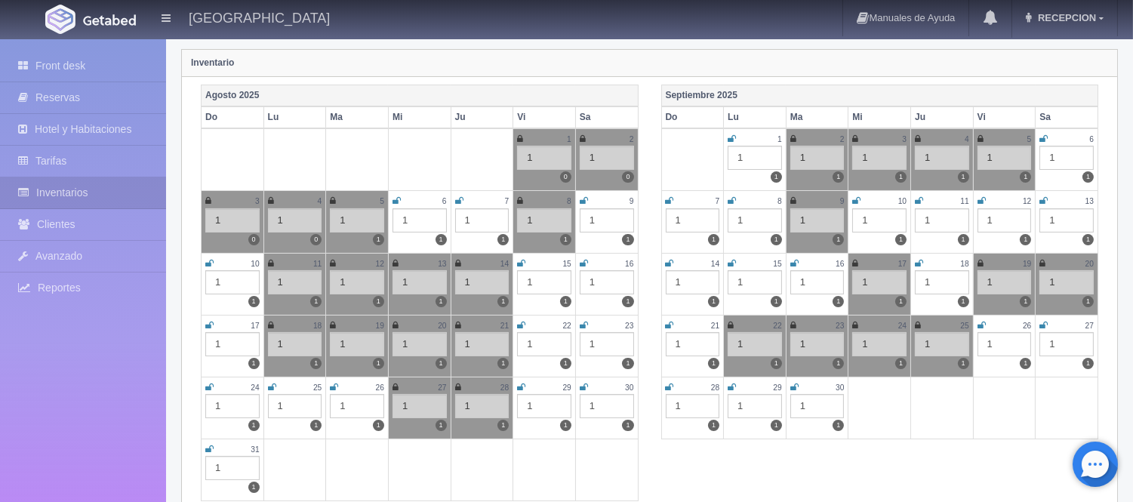
click at [275, 386] on icon at bounding box center [272, 387] width 8 height 9
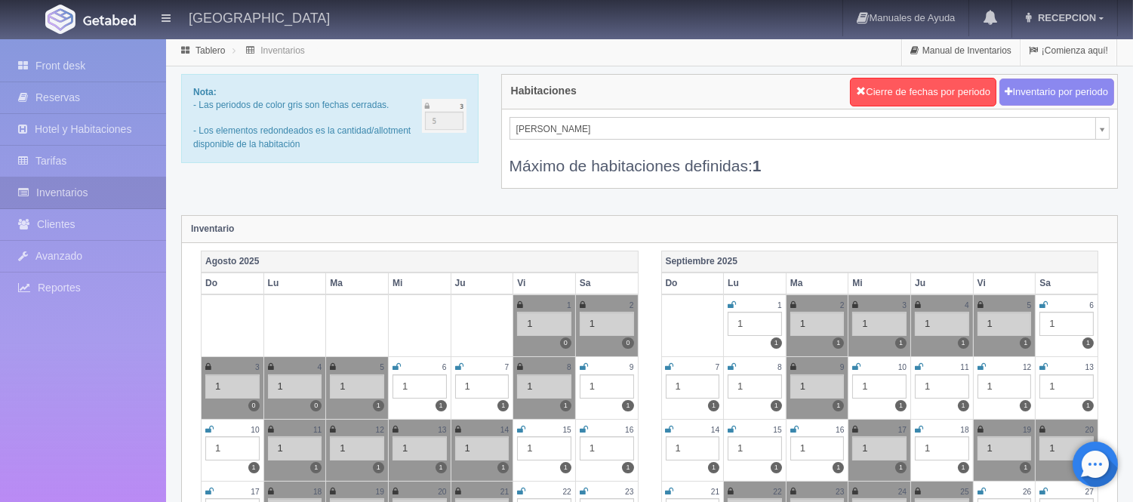
scroll to position [0, 0]
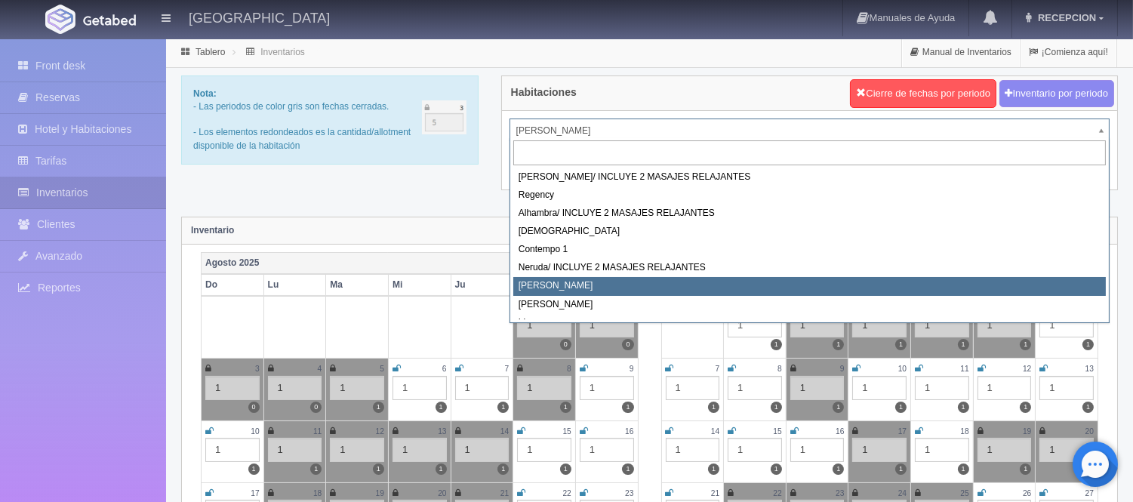
drag, startPoint x: 670, startPoint y: 127, endPoint x: 665, endPoint y: 165, distance: 38.0
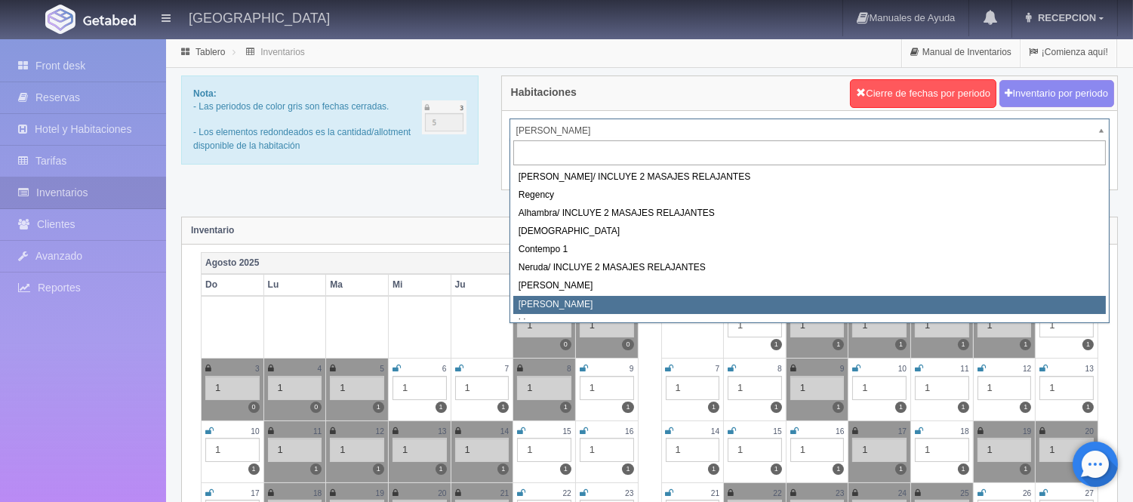
select select "724"
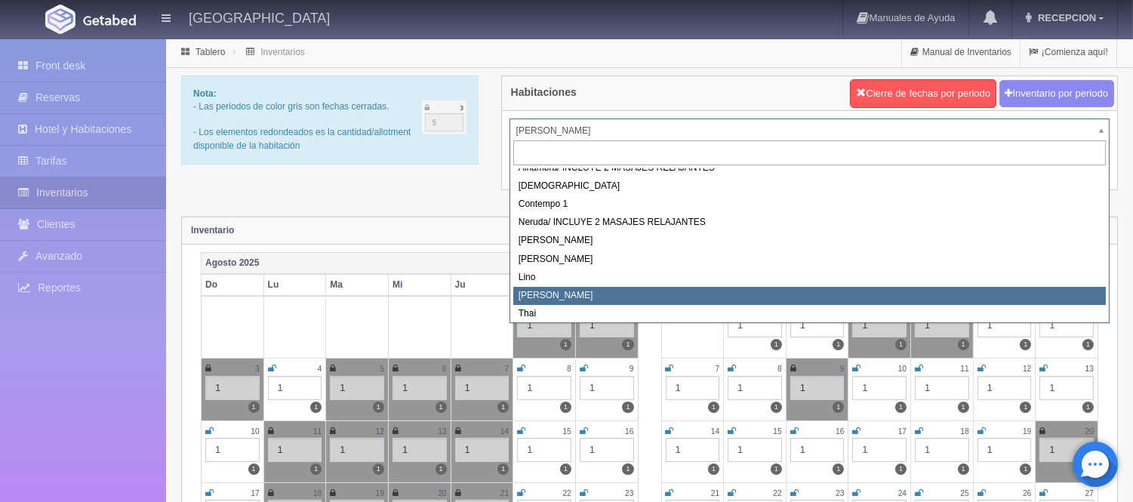
scroll to position [85, 0]
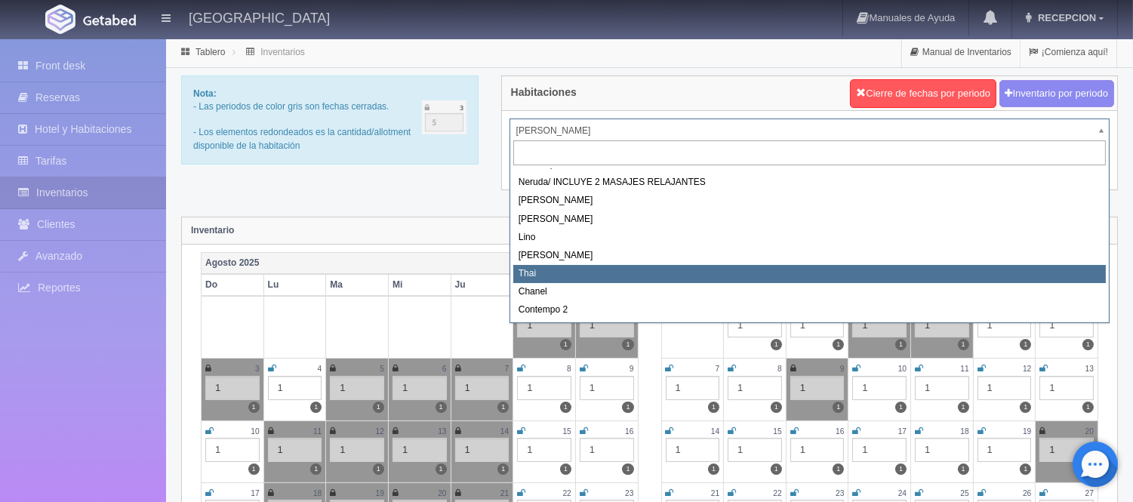
select select "727"
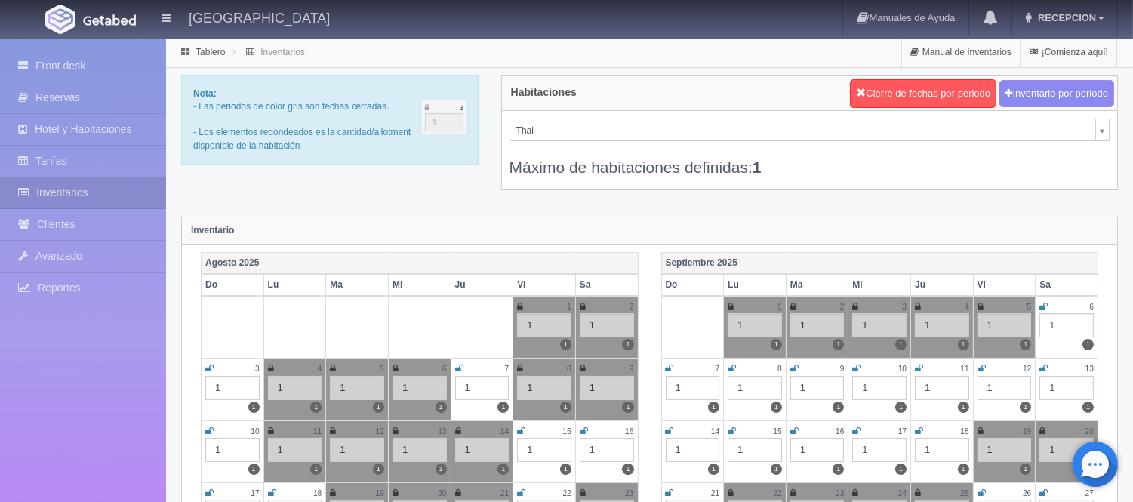
scroll to position [251, 0]
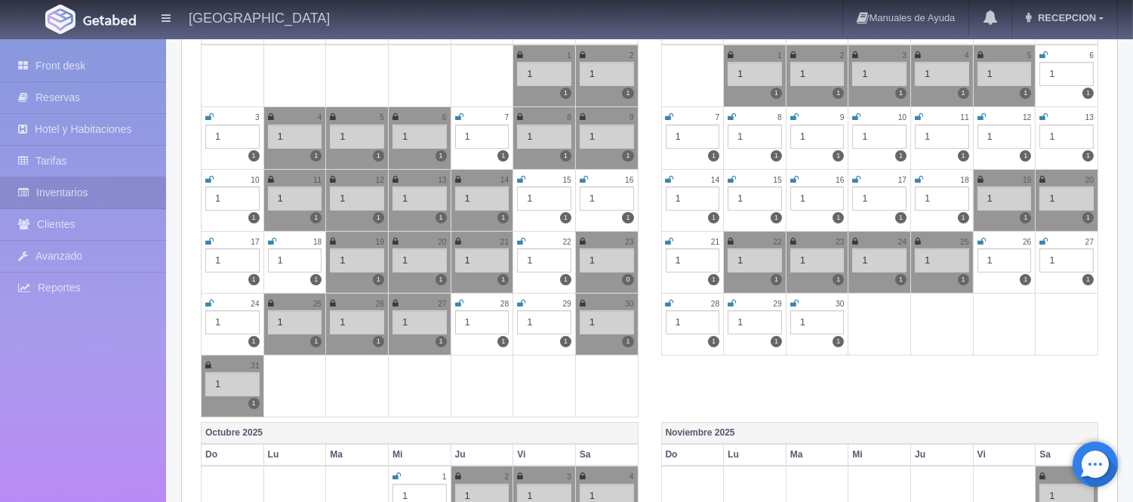
click at [521, 301] on icon at bounding box center [521, 303] width 8 height 9
